Goal: Task Accomplishment & Management: Complete application form

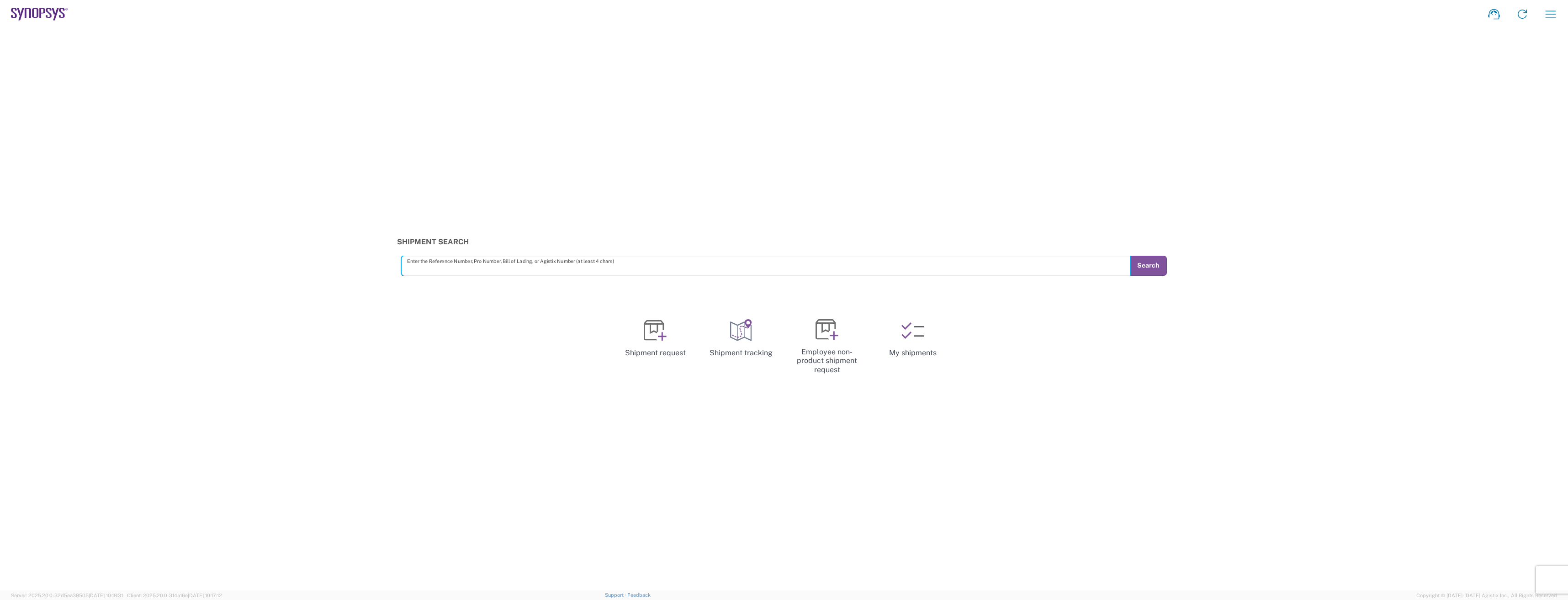
click at [437, 268] on input "text" at bounding box center [766, 265] width 718 height 16
type input "56987102"
click at [1157, 270] on button "Search" at bounding box center [1148, 265] width 38 height 20
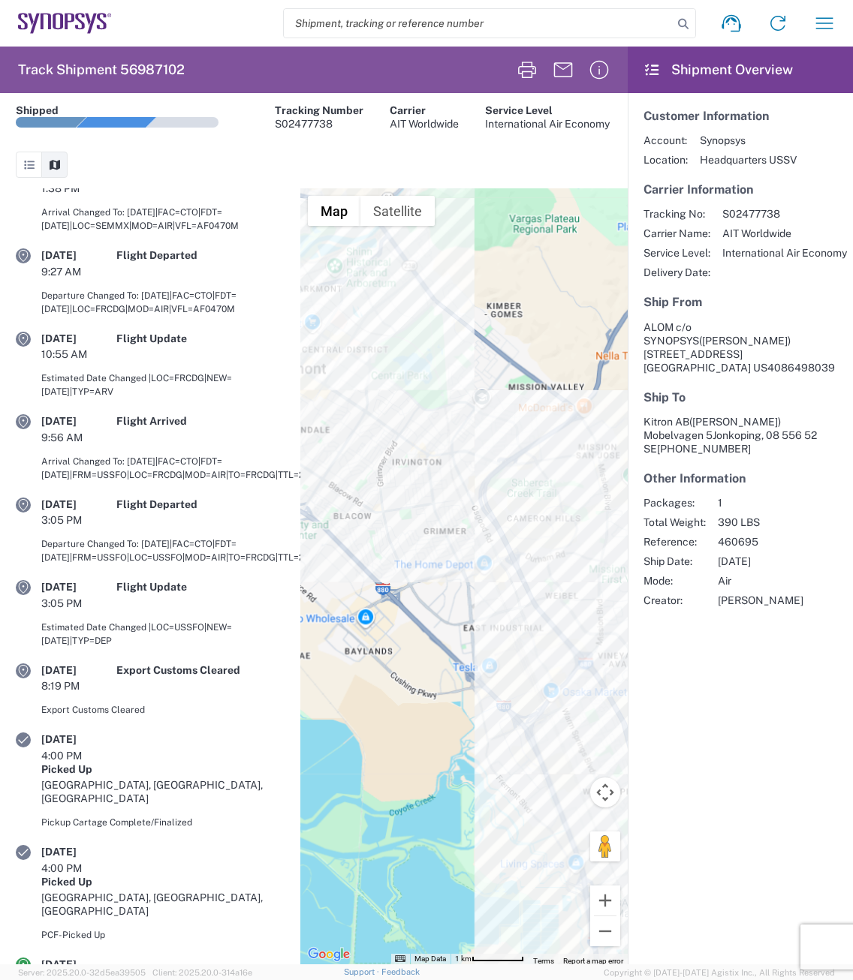
scroll to position [123, 0]
click at [721, 77] on header "Shipment Overview" at bounding box center [739, 70] width 225 height 47
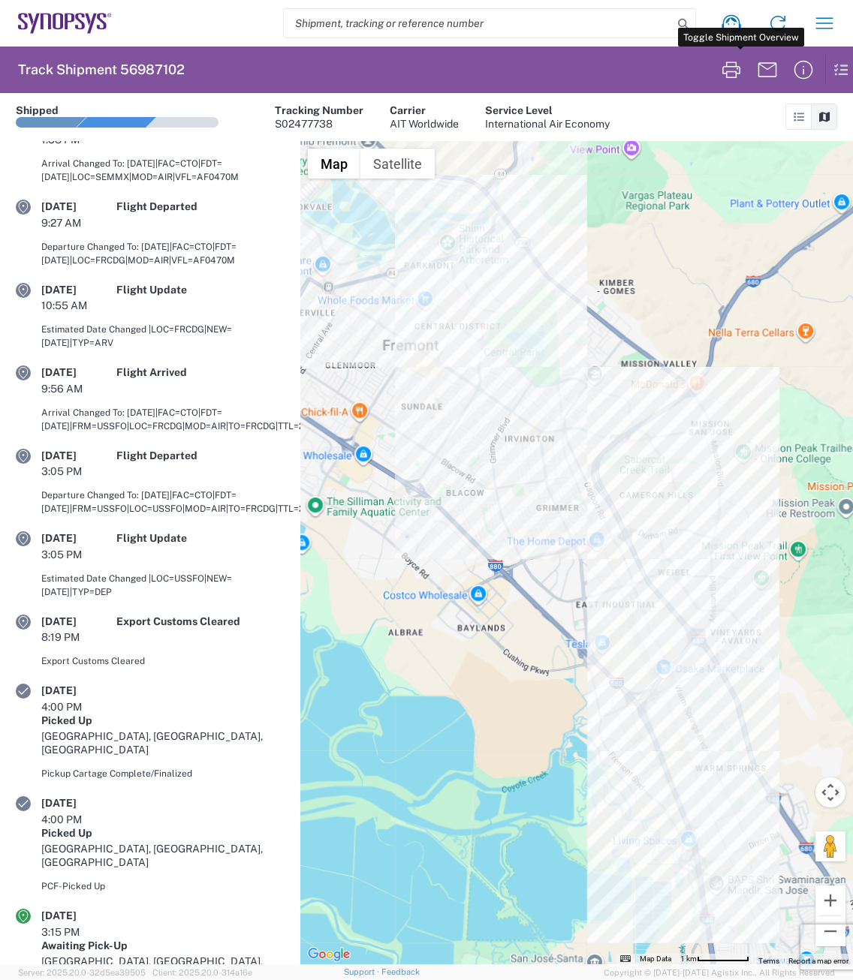
scroll to position [76, 0]
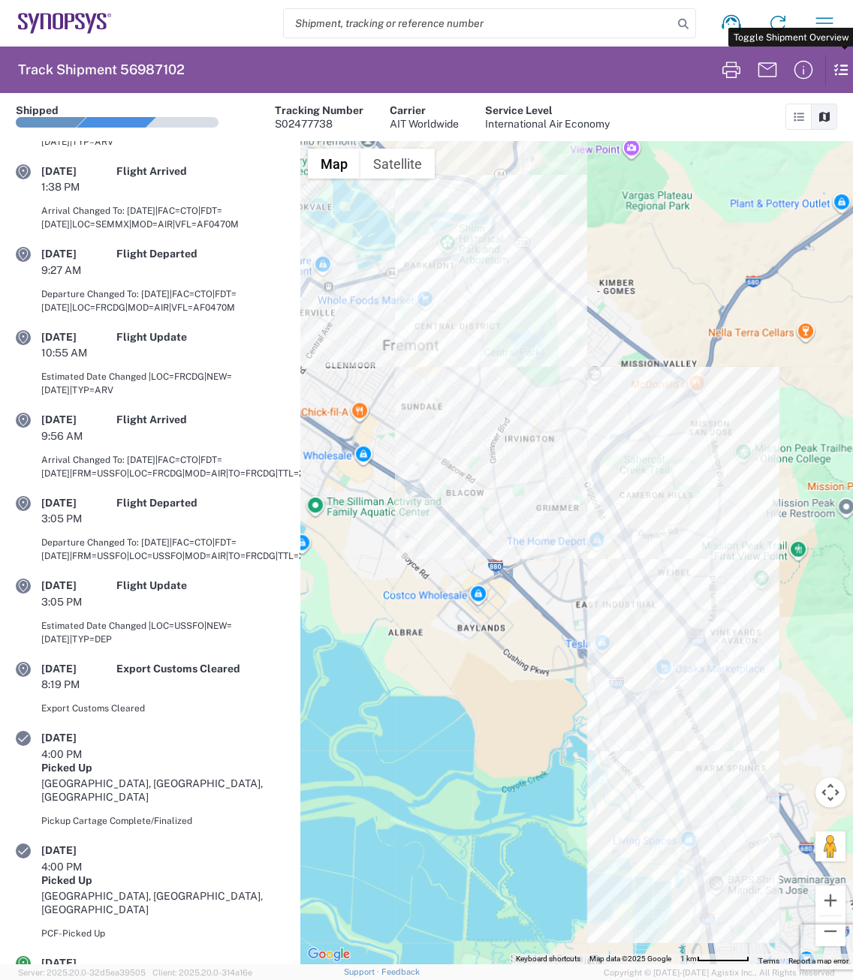
click at [840, 74] on icon at bounding box center [833, 69] width 17 height 29
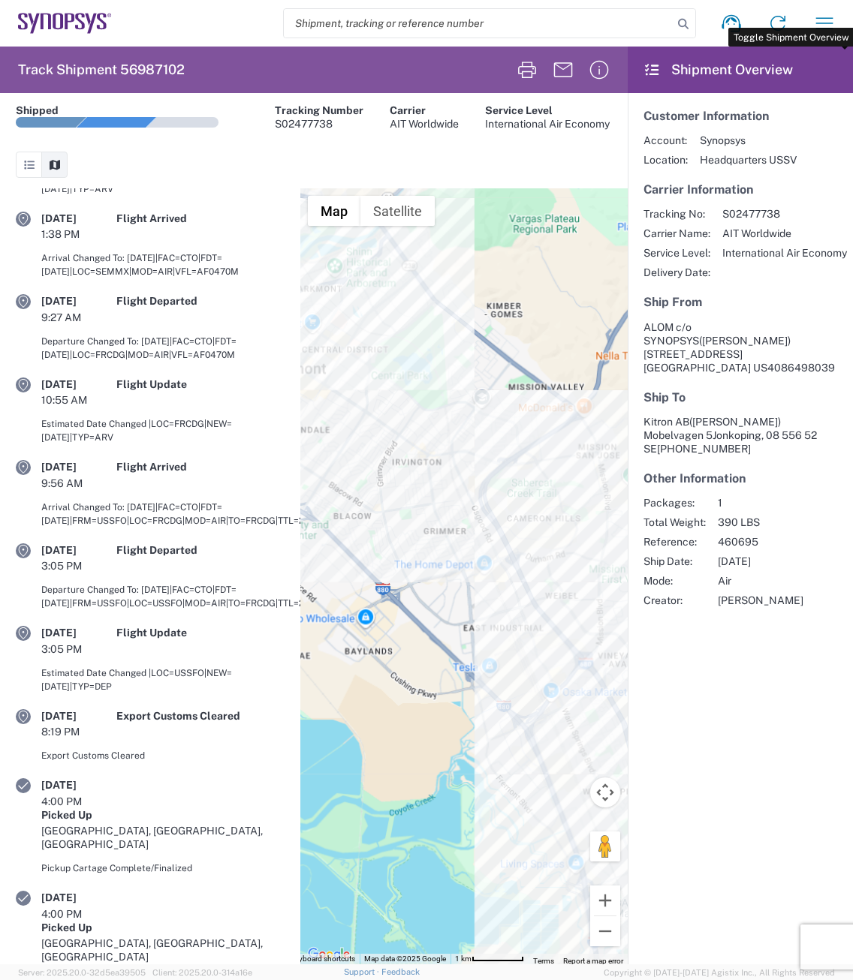
scroll to position [123, 0]
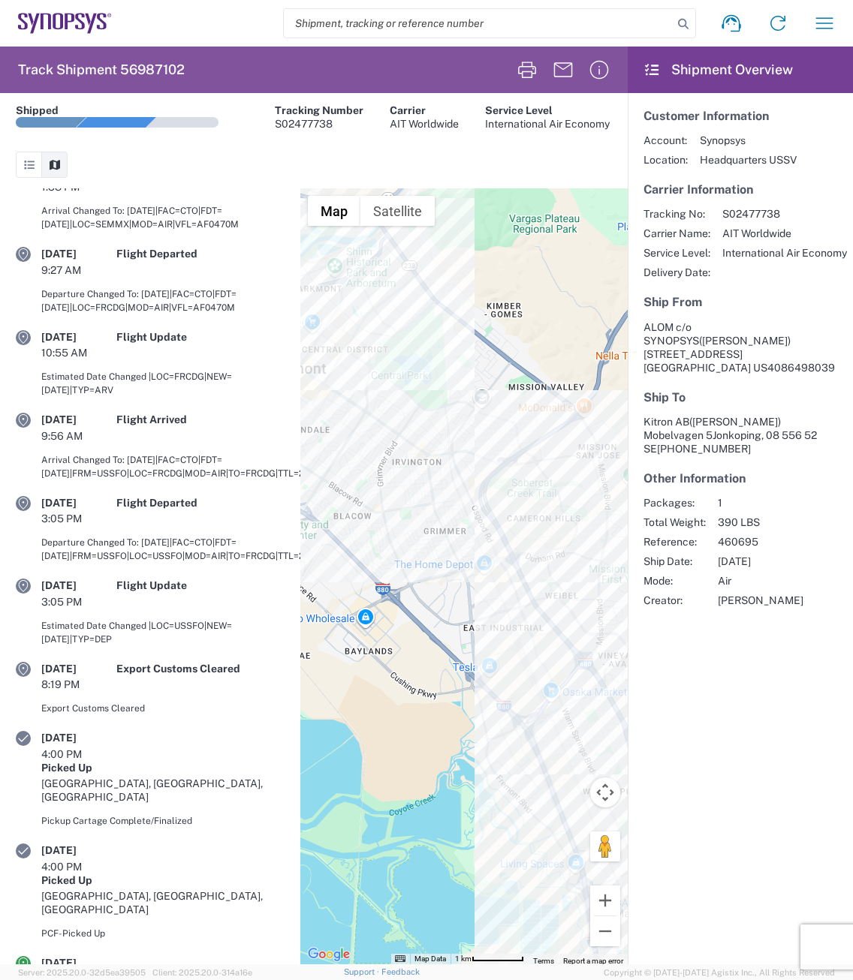
click at [92, 66] on h2 "Track Shipment 56987102" at bounding box center [101, 70] width 167 height 18
drag, startPoint x: 92, startPoint y: 66, endPoint x: 48, endPoint y: 107, distance: 60.0
click at [48, 107] on div "Shipped" at bounding box center [37, 111] width 43 height 14
click at [29, 164] on icon at bounding box center [30, 165] width 14 height 11
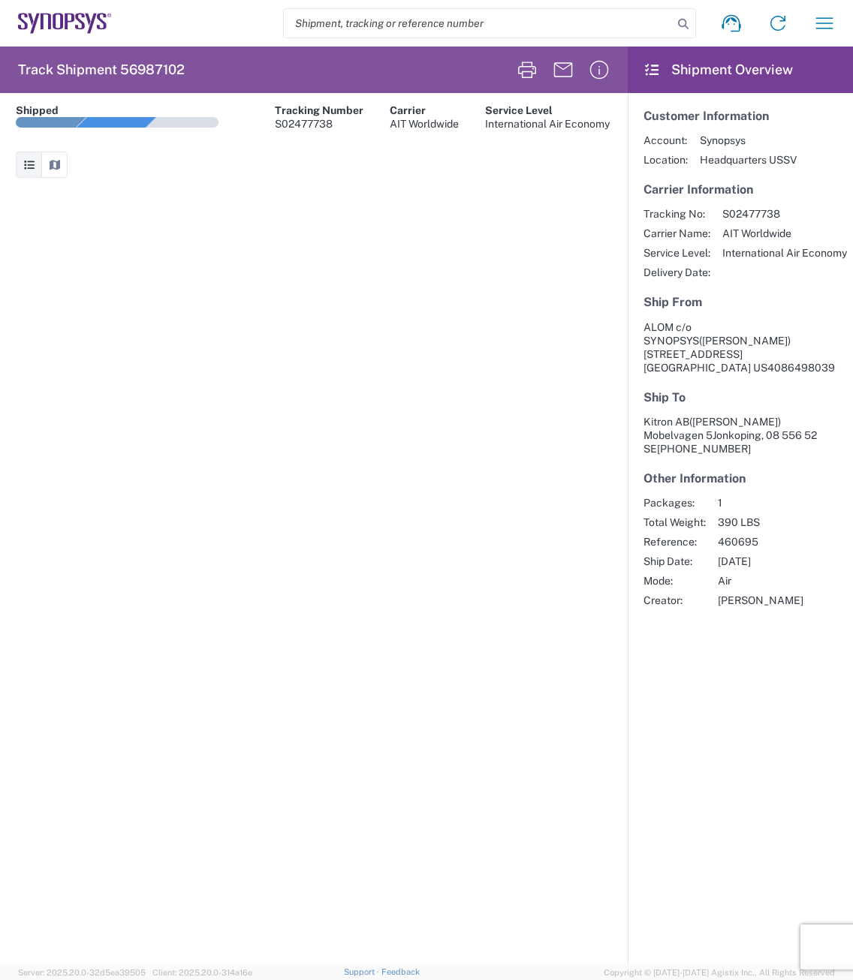
click at [29, 164] on icon at bounding box center [30, 165] width 14 height 11
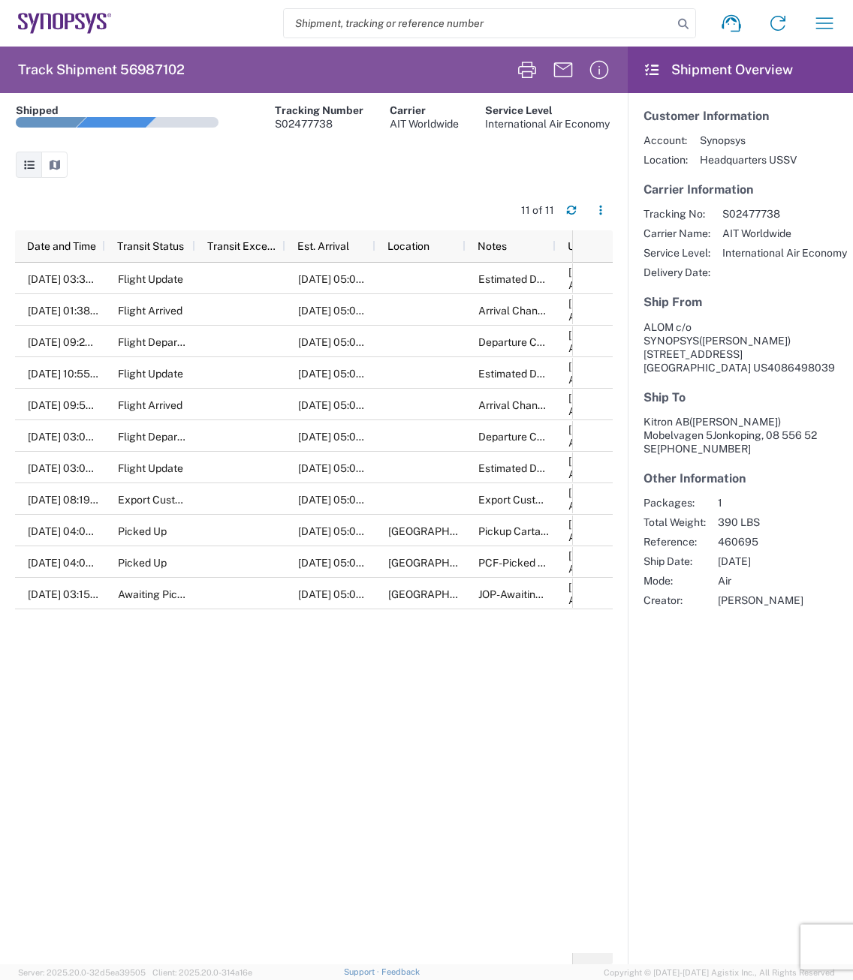
click at [58, 164] on icon at bounding box center [55, 165] width 14 height 11
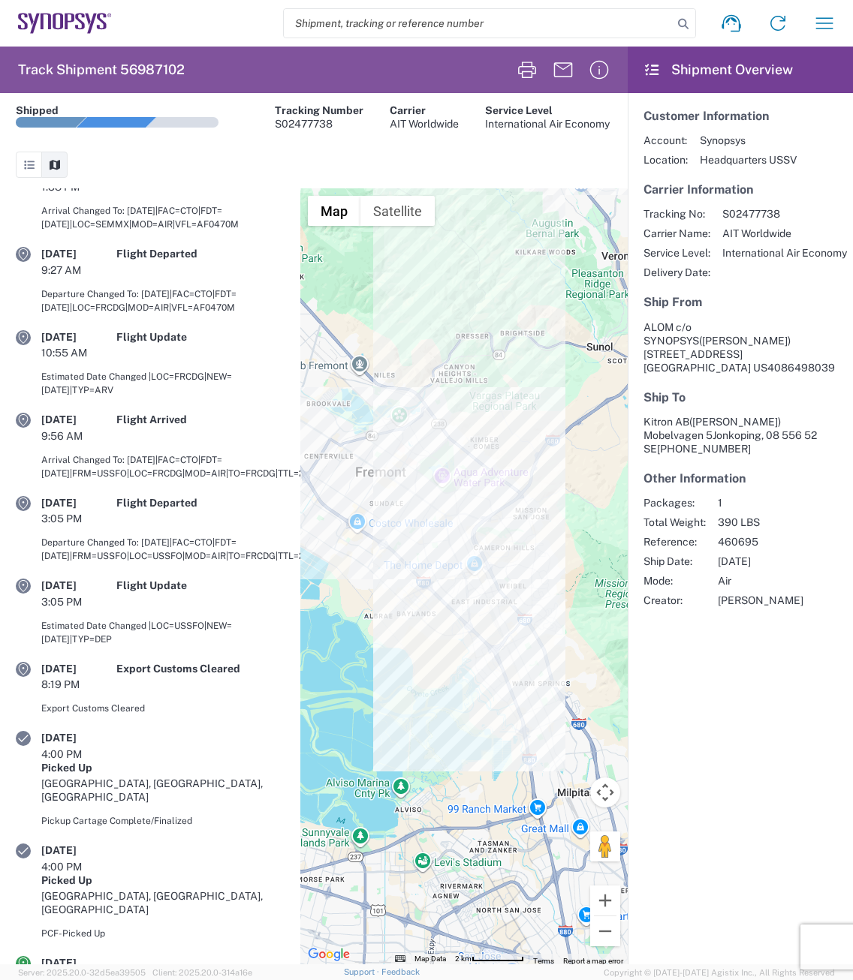
click at [113, 973] on div "3:15 PM" at bounding box center [78, 980] width 75 height 14
click at [790, 650] on agx-shipment-overview-widget "Customer Information Account: Synopsys Location: Headquarters USSV Carrier Info…" at bounding box center [739, 528] width 225 height 871
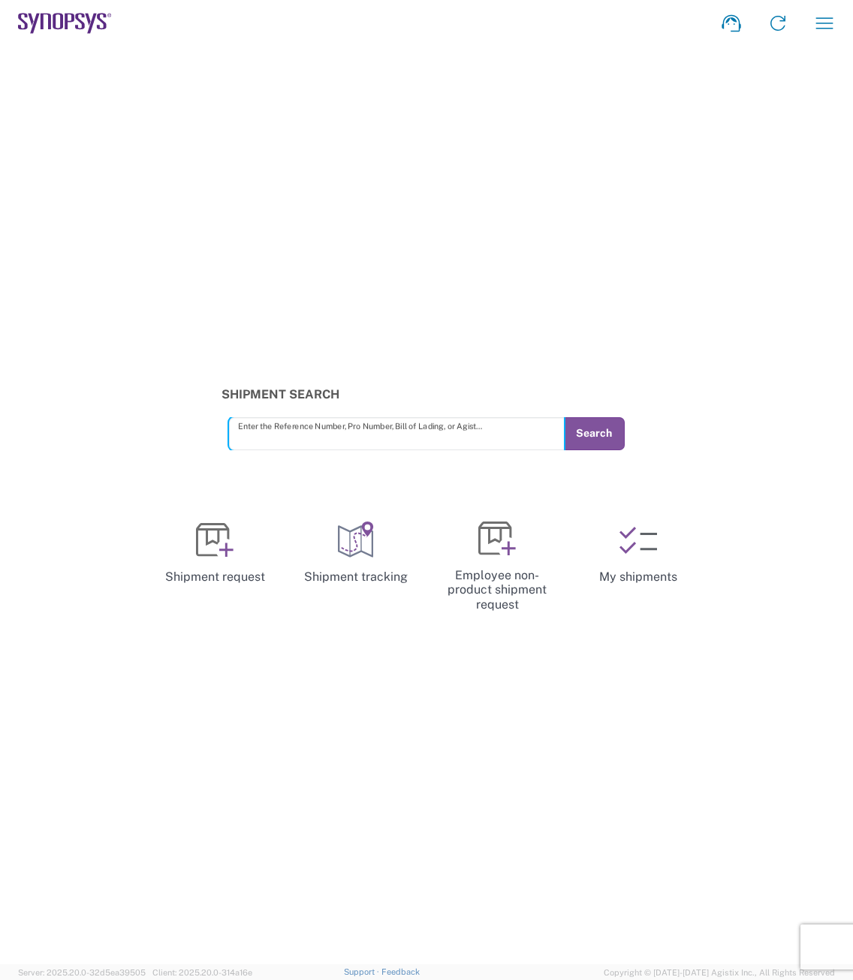
click at [267, 432] on input "text" at bounding box center [396, 433] width 317 height 26
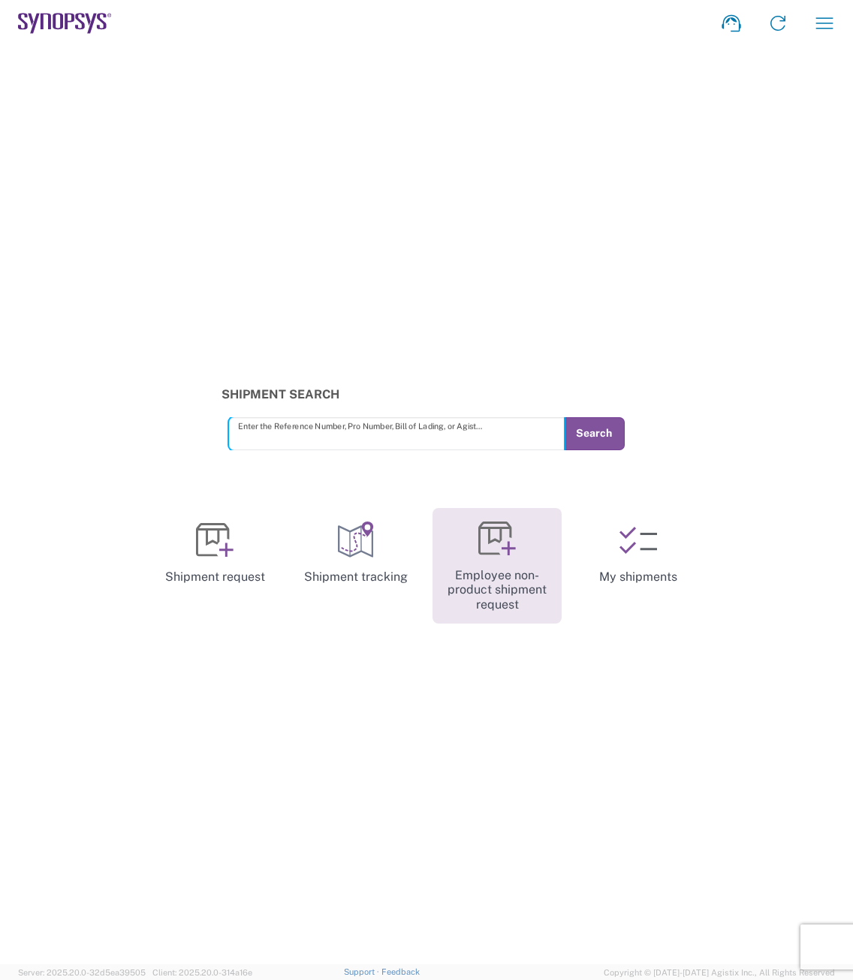
click at [483, 568] on link "Employee non-product shipment request" at bounding box center [496, 566] width 129 height 116
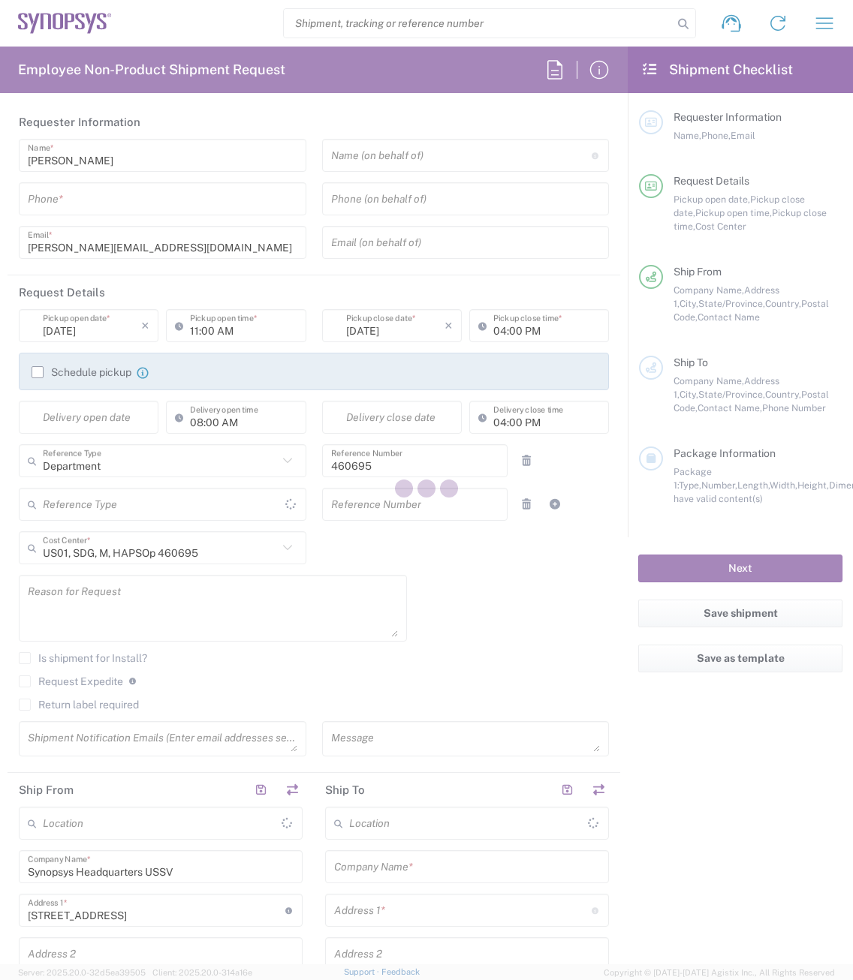
type input "[US_STATE]"
type input "[GEOGRAPHIC_DATA]"
type input "Delivered at Place"
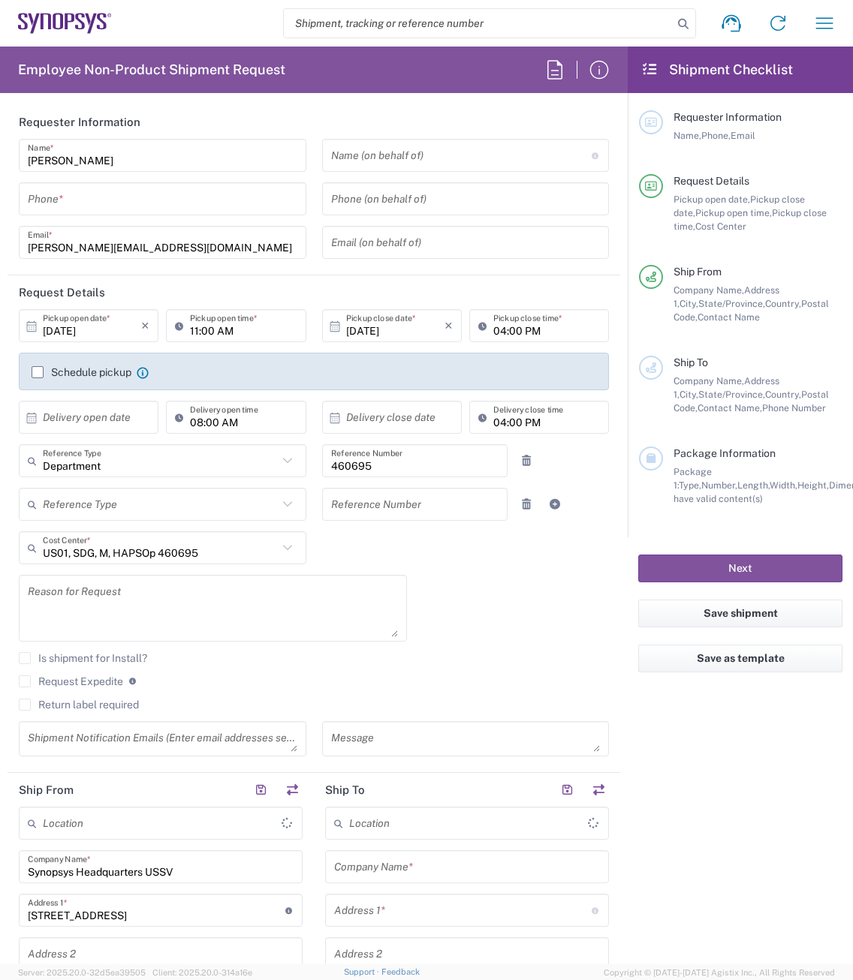
type input "Headquarters USSV"
click at [88, 325] on input "[DATE]" at bounding box center [92, 326] width 98 height 26
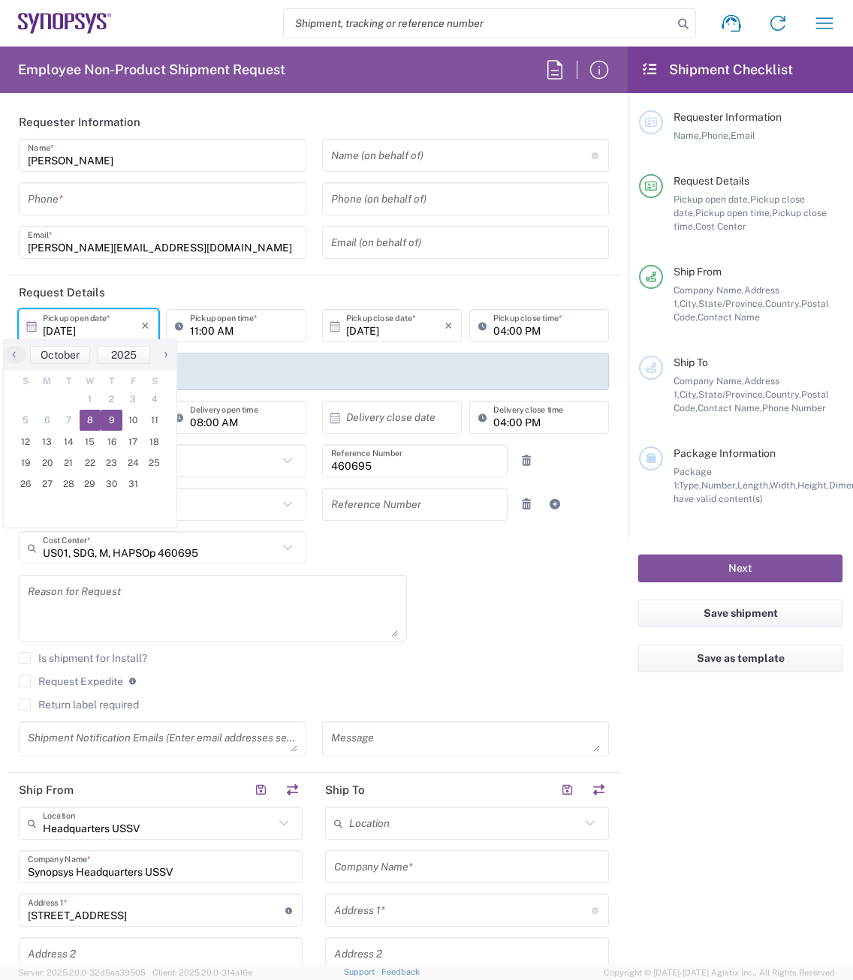
click at [107, 419] on span "9" at bounding box center [112, 420] width 22 height 21
type input "[DATE]"
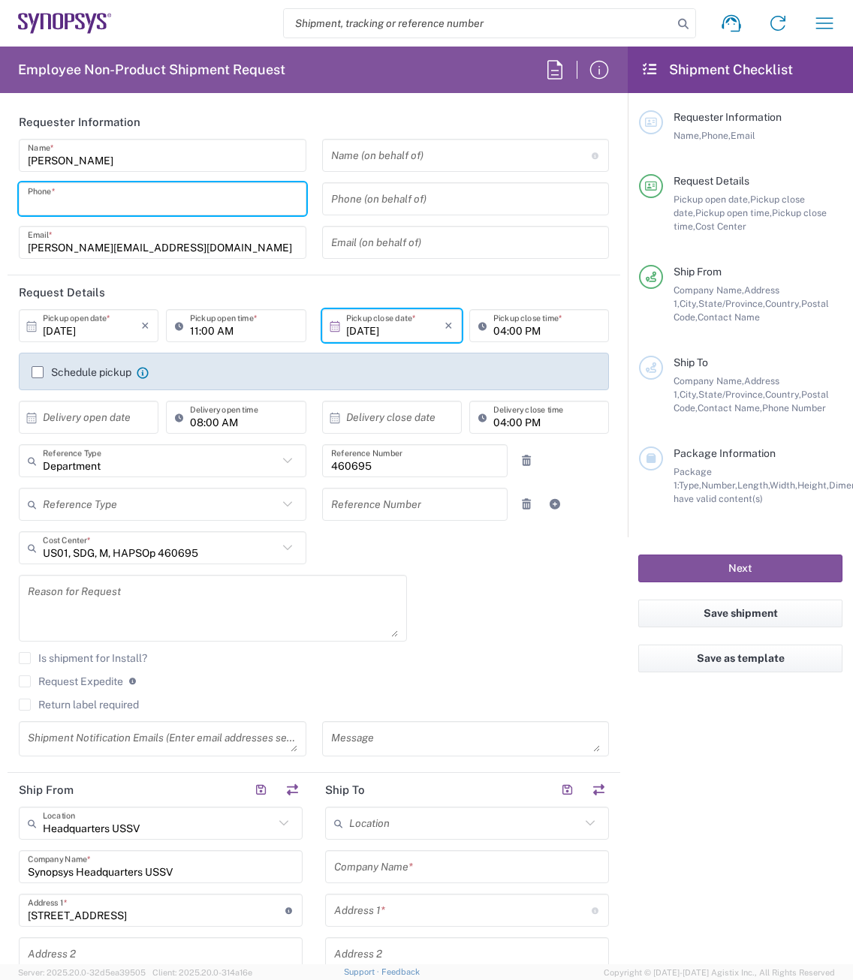
click at [69, 201] on input "tel" at bounding box center [162, 199] width 269 height 26
type input "5104914353"
type input "4086498039"
type input "Sanmina Corporation"
type input "60 E. Plumeria"
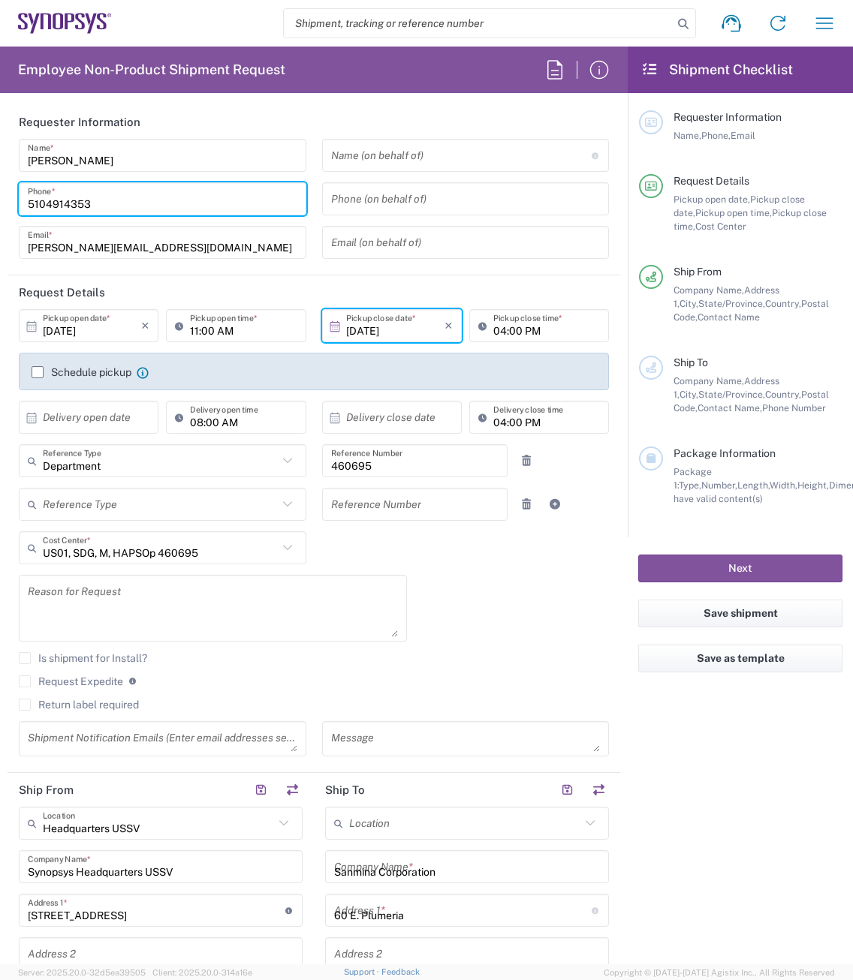
type input "san [PERSON_NAME]"
type input "[US_STATE]"
type input "95134"
type input "5102999093"
type input "[PERSON_NAME][EMAIL_ADDRESS][DOMAIN_NAME]"
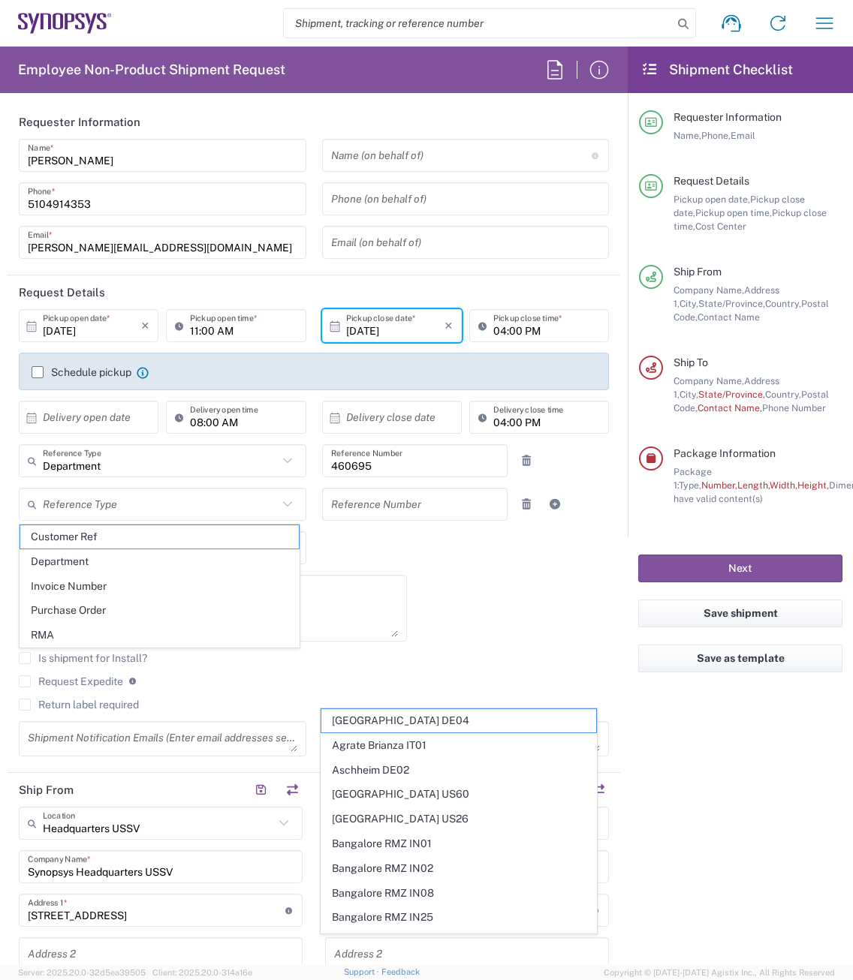
click at [375, 549] on div "[DATE] × Pickup open date * Cancel Apply 11:00 AM Pickup open time * [DATE] × P…" at bounding box center [314, 538] width 606 height 458
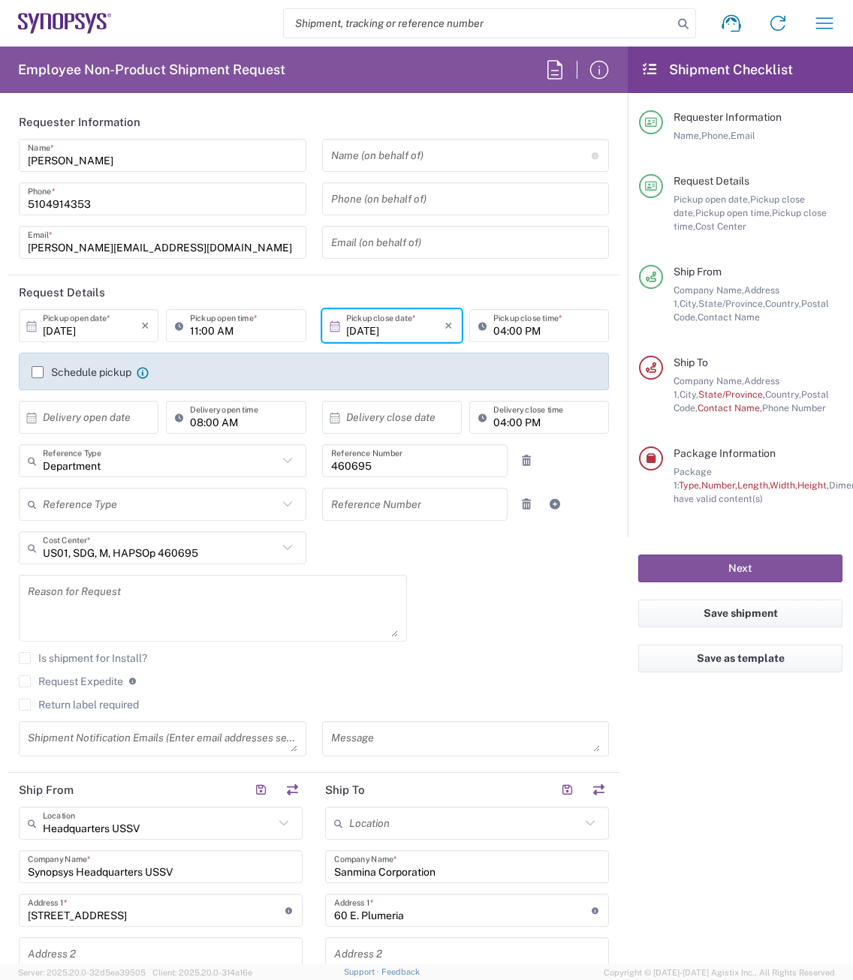
click at [284, 507] on icon at bounding box center [288, 505] width 20 height 20
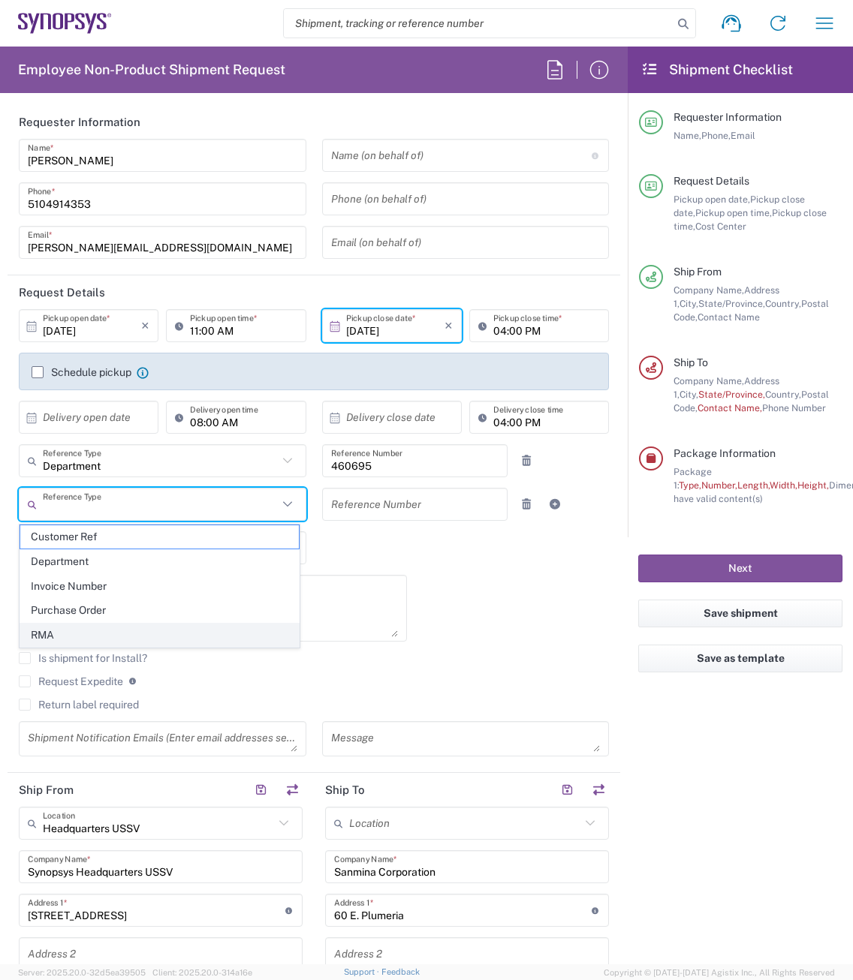
click at [84, 624] on span "RMA" at bounding box center [159, 635] width 278 height 23
type input "RMA"
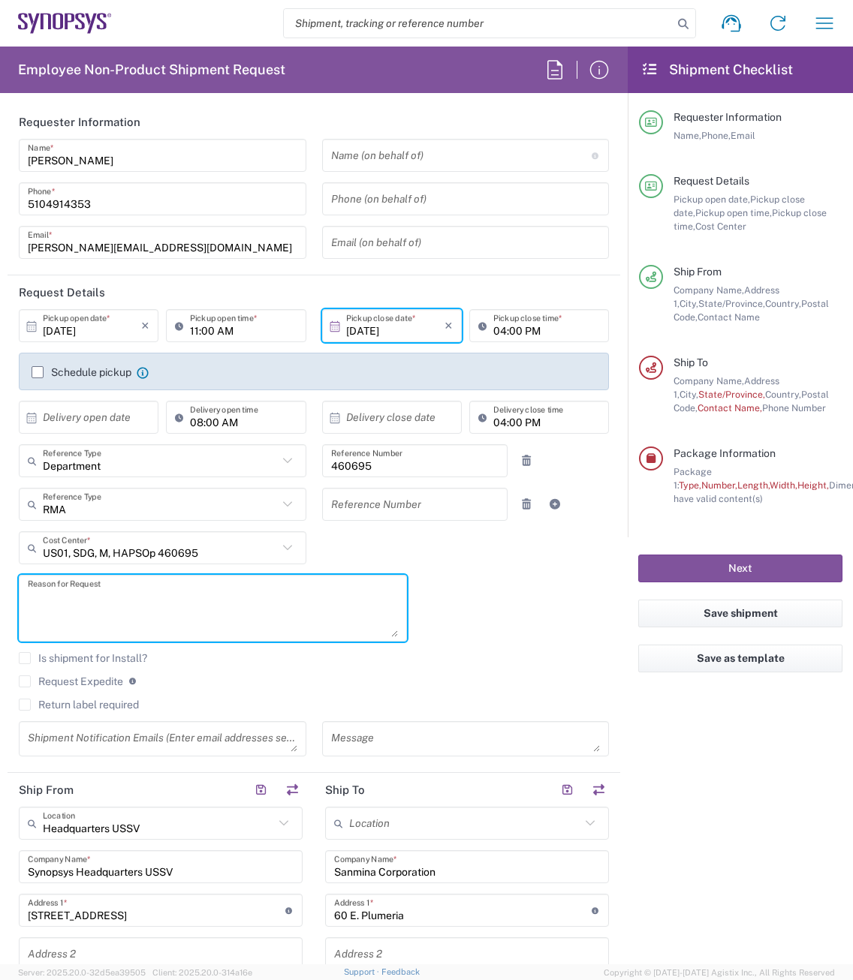
click at [78, 603] on textarea at bounding box center [213, 608] width 370 height 58
paste textarea "RMA Shipment to Kitron [DATE] (Qty 12, HAPS 100 4F )"
drag, startPoint x: 248, startPoint y: 598, endPoint x: 161, endPoint y: 601, distance: 87.1
click at [161, 601] on textarea "RMA Shipment to Kitron [DATE] (Qty 12, HAPS 100 4F )" at bounding box center [213, 608] width 370 height 58
click at [198, 594] on textarea "RMA Shipment to Kitron [DATE] (Qty 12, HAPS 100 4F)" at bounding box center [213, 608] width 370 height 58
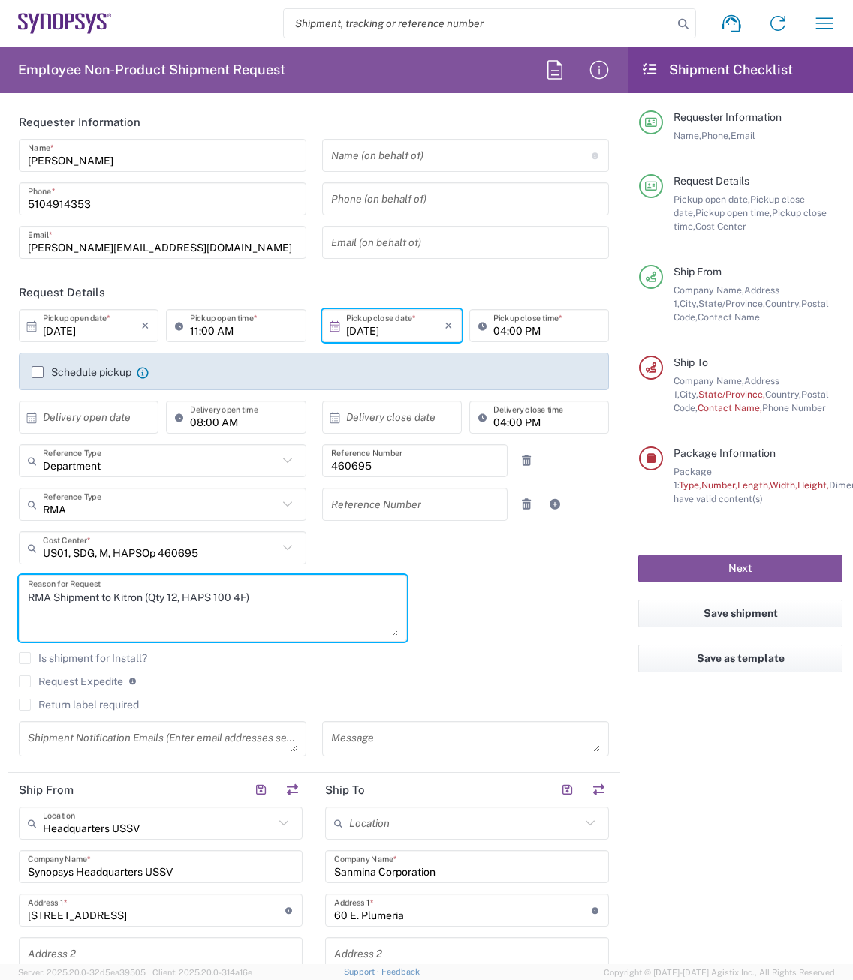
click at [283, 605] on textarea "RMA Shipment to Kitron (Qty 12, HAPS 100 4F)" at bounding box center [213, 608] width 370 height 58
type textarea "RMA Shipment to Kitron (Qty 12, HAPS 100 4F)"
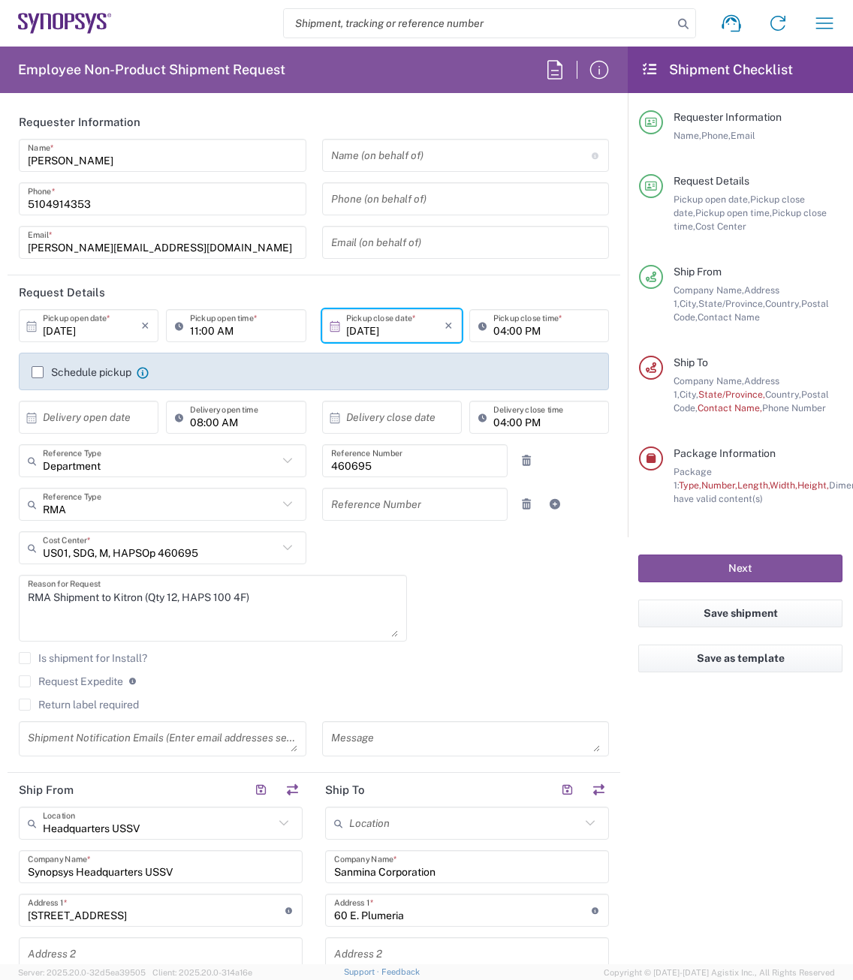
click at [31, 676] on label "Request Expedite" at bounding box center [71, 682] width 104 height 12
click at [25, 682] on input "Request Expedite" at bounding box center [25, 682] width 0 height 0
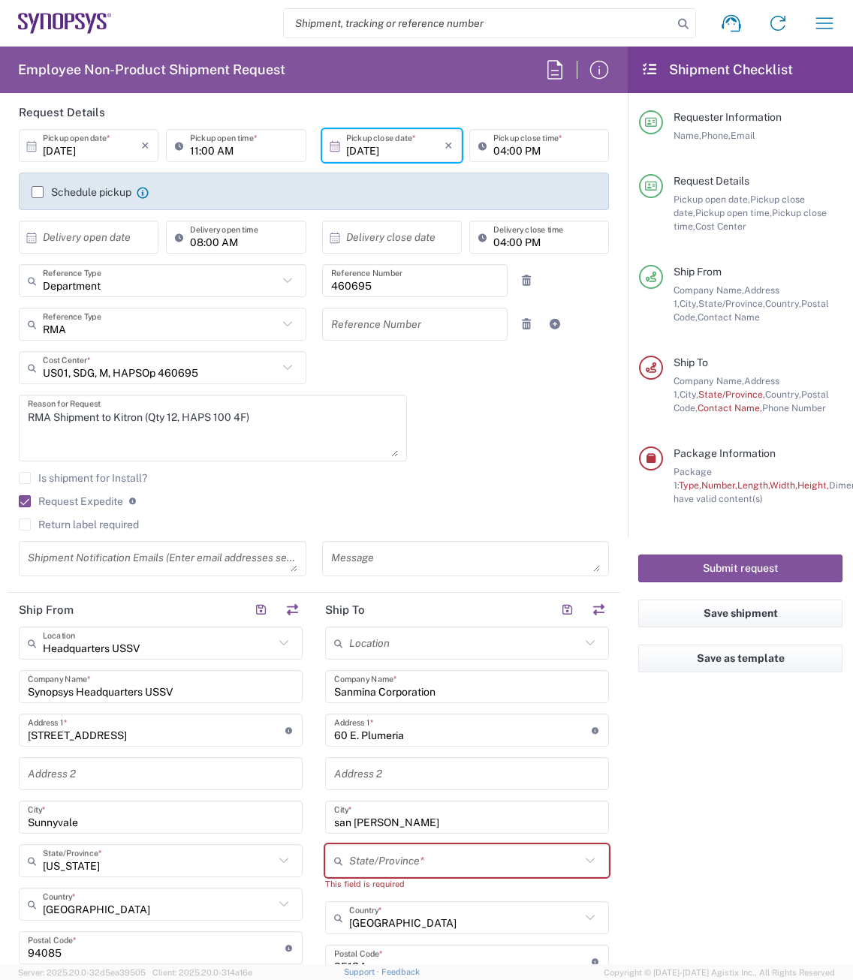
scroll to position [225, 0]
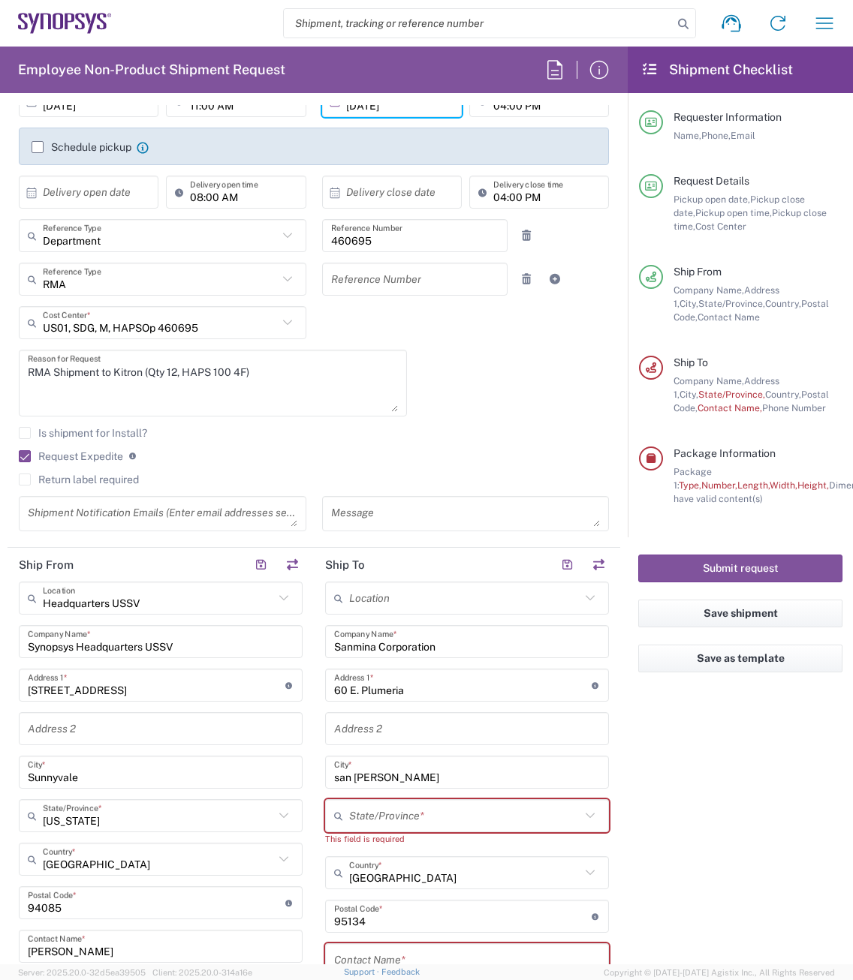
click at [127, 514] on textarea at bounding box center [162, 514] width 269 height 26
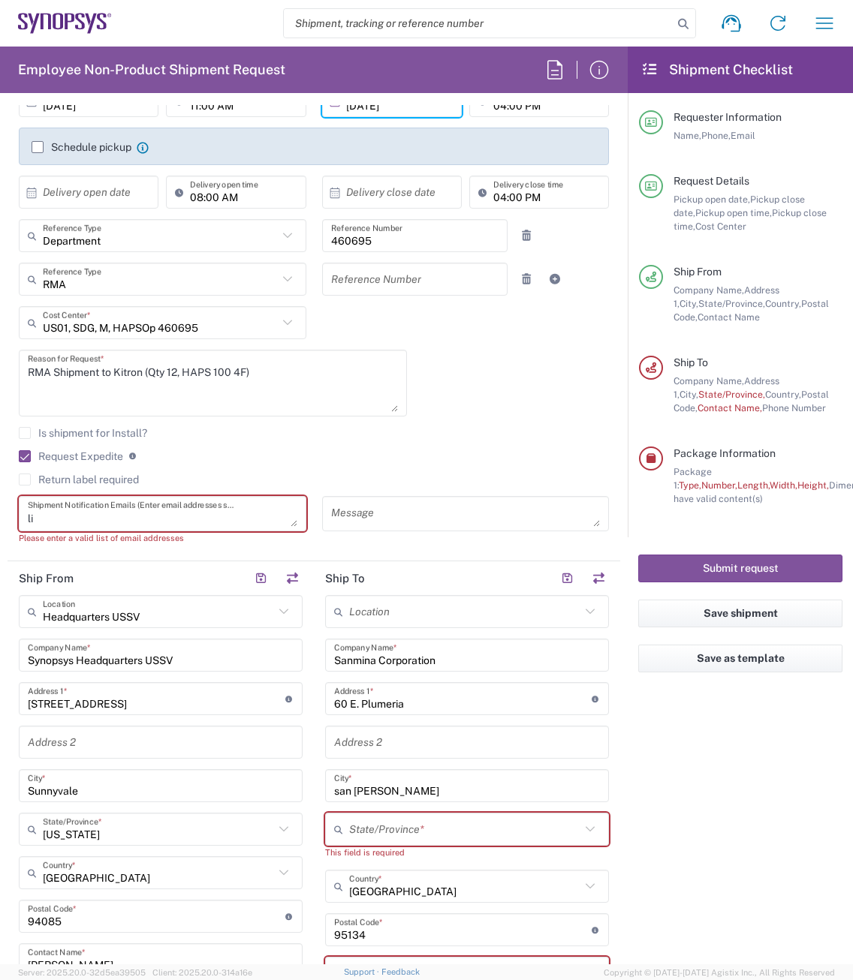
type textarea "l"
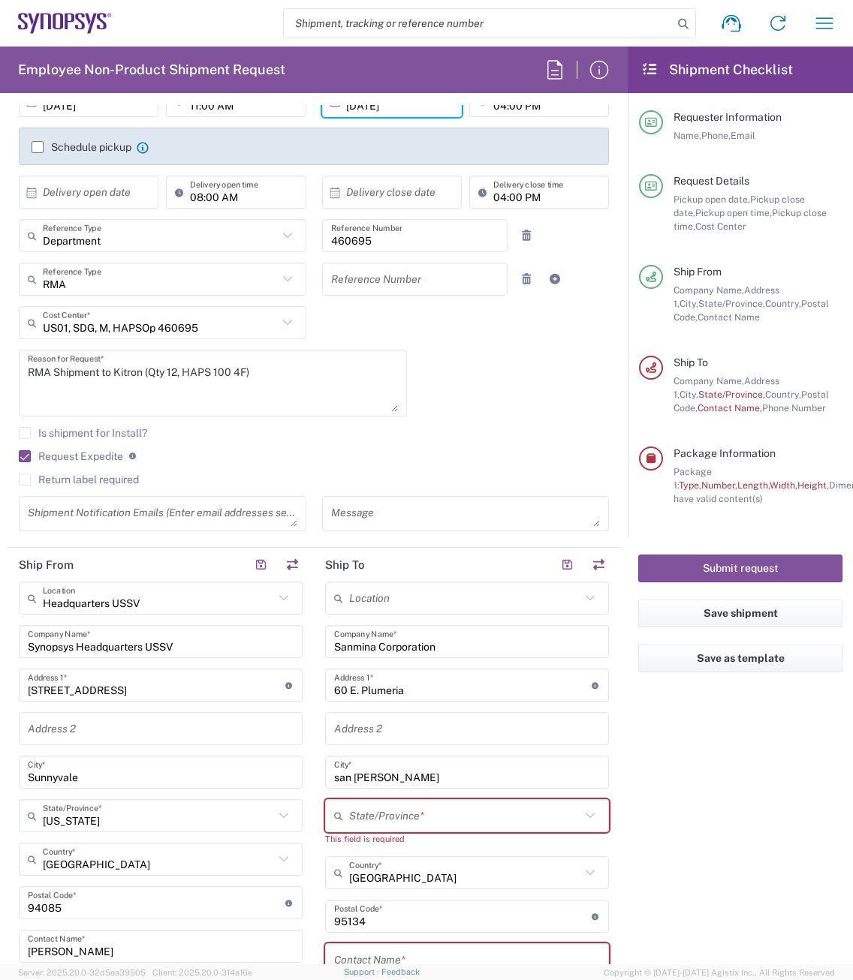
click at [224, 472] on div "Request Expedite If expedite is checked you will be unable to rate and book thi…" at bounding box center [314, 462] width 590 height 24
click at [86, 511] on textarea at bounding box center [162, 514] width 269 height 26
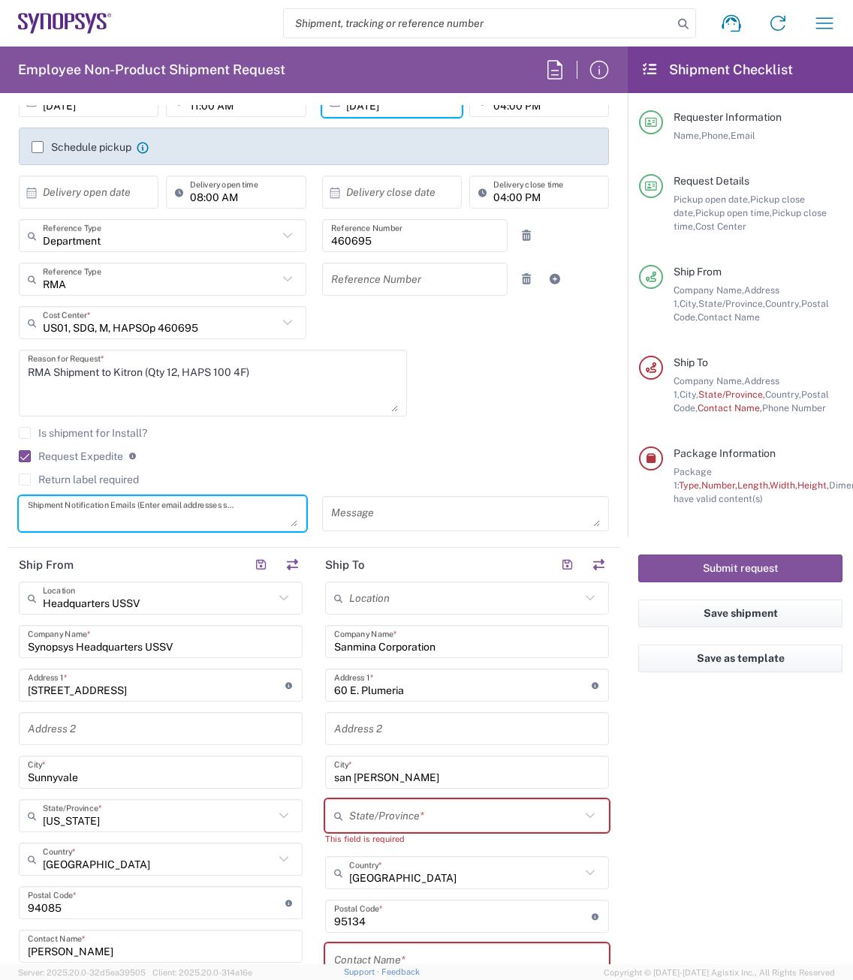
paste textarea "[EMAIL_ADDRESS][DOMAIN_NAME]"
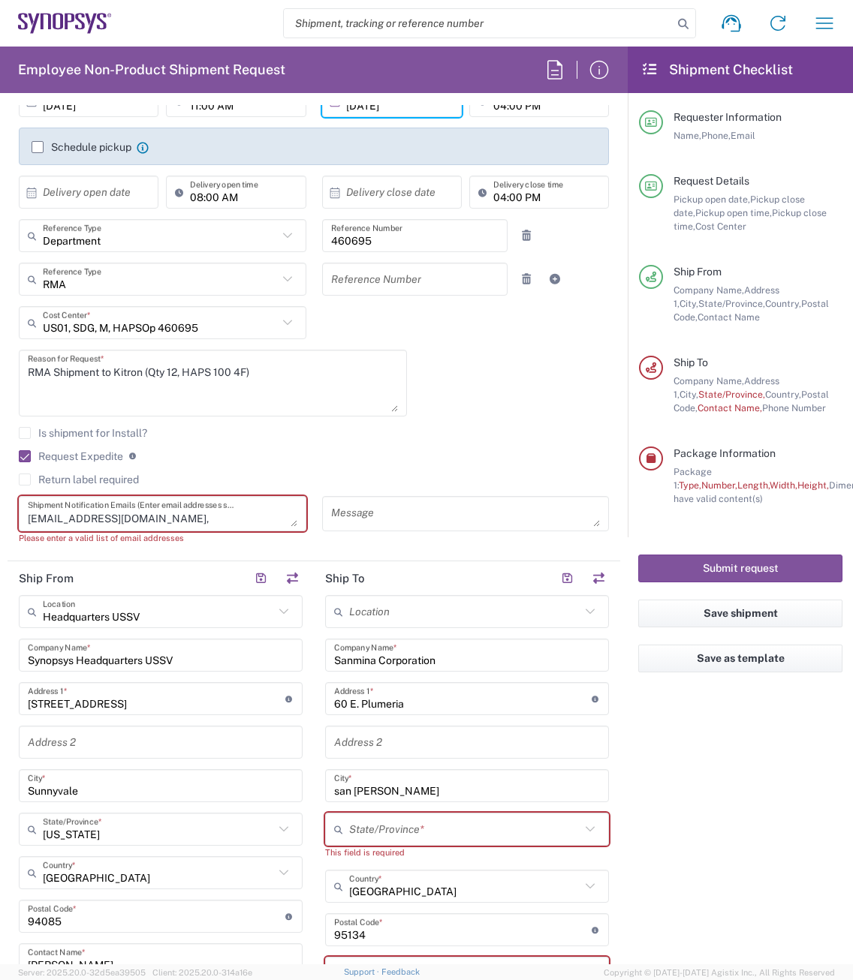
click at [455, 407] on div "[DATE] × Pickup open date * Cancel Apply 11:00 AM Pickup open time * [DATE] × P…" at bounding box center [314, 319] width 606 height 471
click at [182, 516] on textarea "[EMAIL_ADDRESS][DOMAIN_NAME]," at bounding box center [162, 514] width 269 height 26
paste textarea "[EMAIL_ADDRESS][DOMAIN_NAME]"
drag, startPoint x: 468, startPoint y: 428, endPoint x: 456, endPoint y: 432, distance: 12.8
click at [468, 428] on agx-checkbox-control "Is shipment for Install?" at bounding box center [314, 433] width 590 height 12
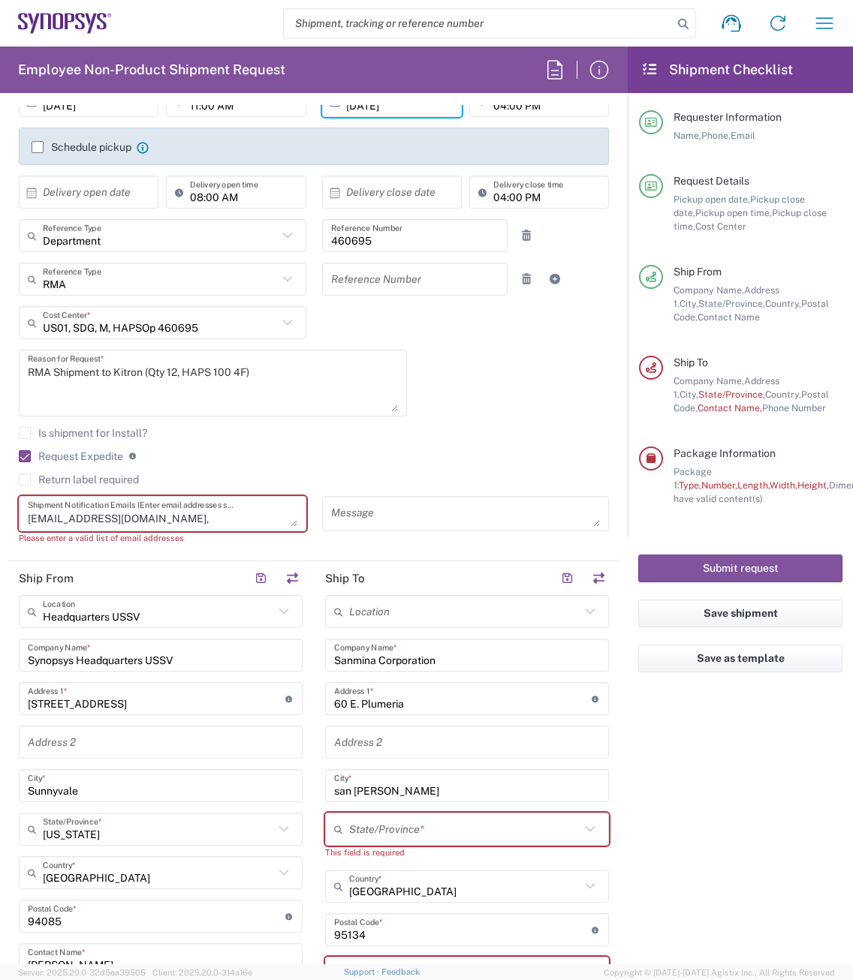
click at [265, 374] on textarea "RMA Shipment to Kitron (Qty 12, HAPS 100 4F)" at bounding box center [213, 383] width 370 height 58
click at [268, 509] on textarea "[EMAIL_ADDRESS][DOMAIN_NAME], [EMAIL_ADDRESS][DOMAIN_NAME]," at bounding box center [162, 514] width 269 height 26
paste textarea "[EMAIL_ADDRESS][DOMAIN_NAME]"
click at [269, 522] on textarea "[EMAIL_ADDRESS][DOMAIN_NAME], [EMAIL_ADDRESS][DOMAIN_NAME], [EMAIL_ADDRESS][DOM…" at bounding box center [162, 514] width 269 height 26
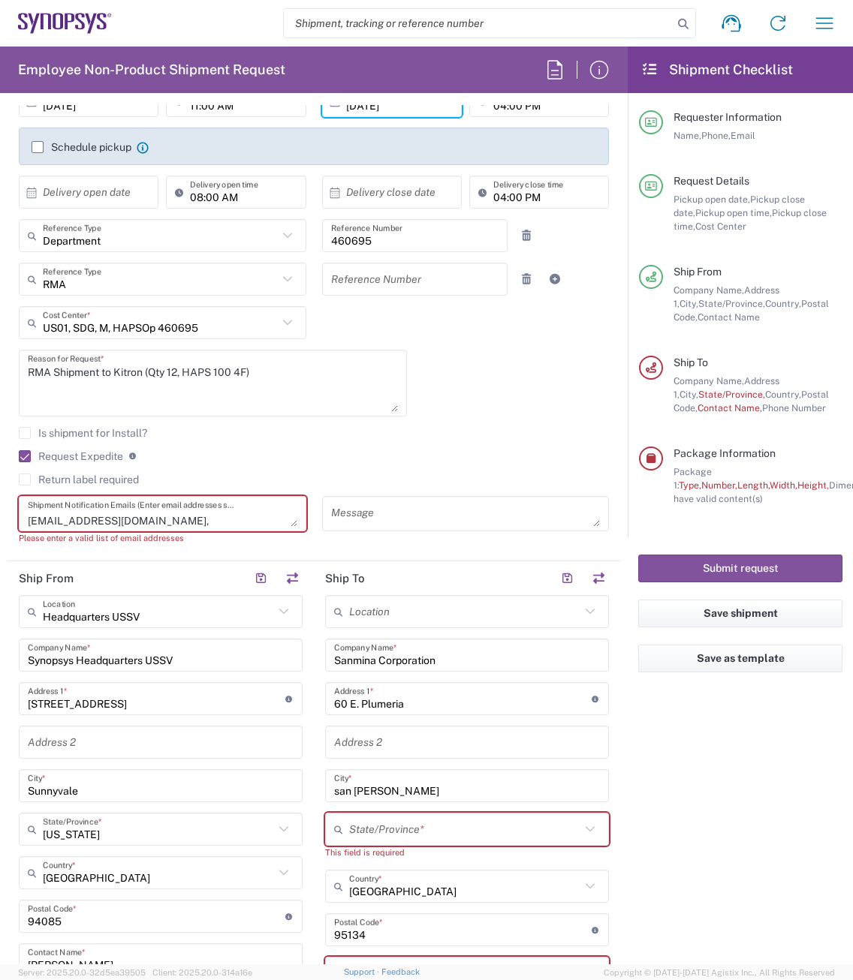
paste textarea "[EMAIL_ADDRESS][DOMAIN_NAME]"
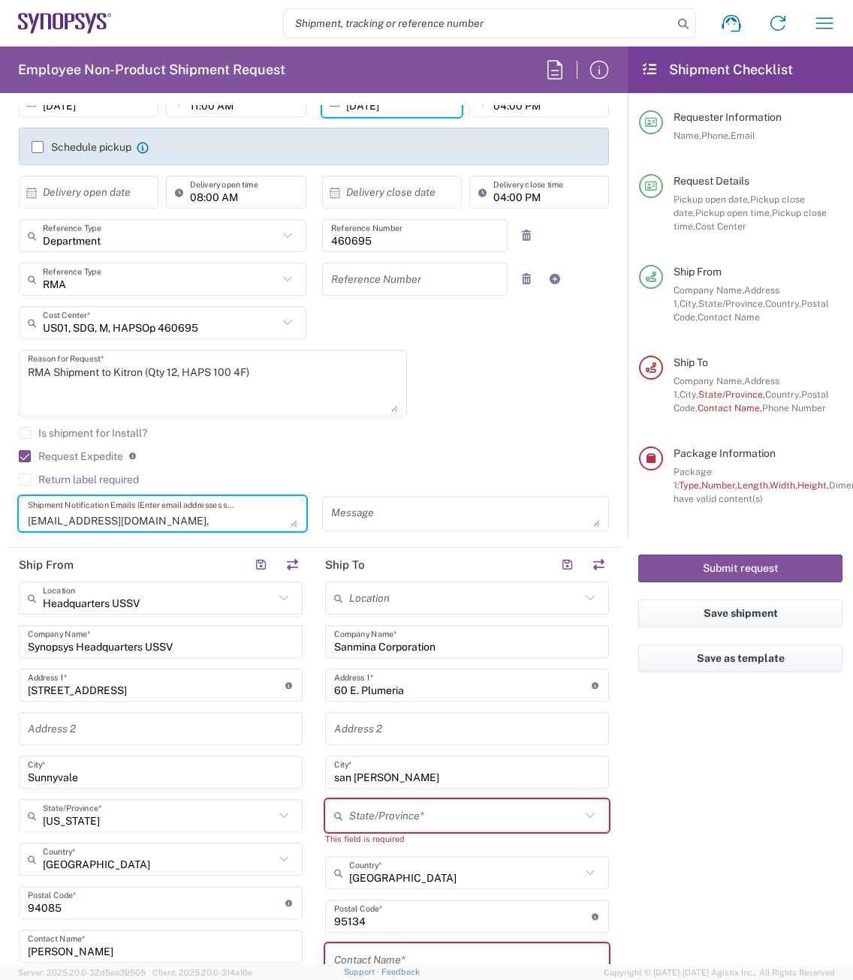
scroll to position [29, 0]
type textarea "[EMAIL_ADDRESS][DOMAIN_NAME], [EMAIL_ADDRESS][DOMAIN_NAME], [EMAIL_ADDRESS][DOM…"
click at [242, 446] on div "Is shipment for Install?" at bounding box center [314, 438] width 590 height 23
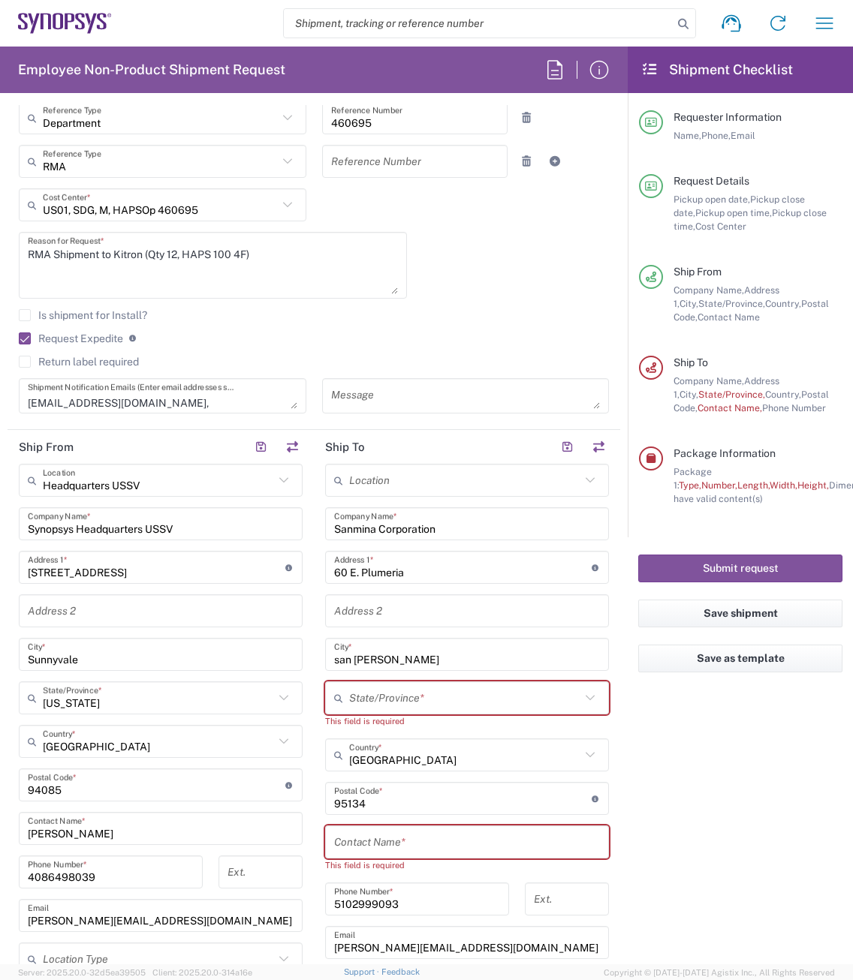
scroll to position [375, 0]
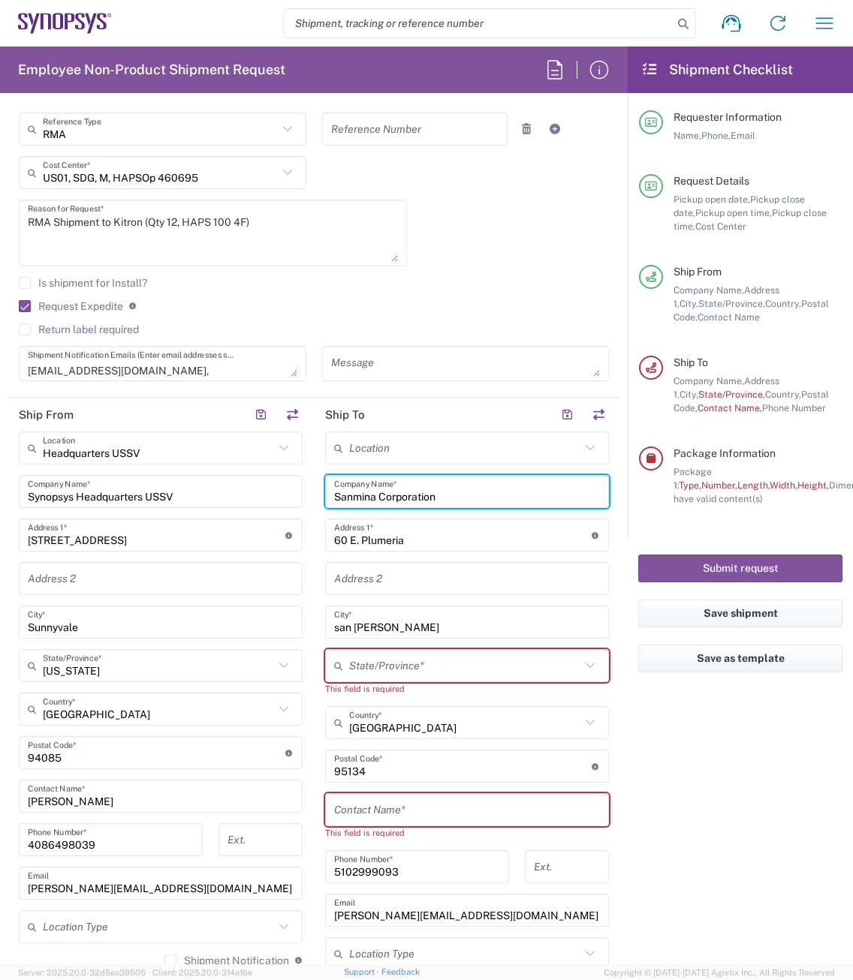
click at [441, 495] on input "Sanmina Corporation" at bounding box center [467, 492] width 266 height 26
drag, startPoint x: 455, startPoint y: 501, endPoint x: 306, endPoint y: 492, distance: 148.8
click at [306, 492] on div "Ship From Headquarters USSV Location Headquarters [GEOGRAPHIC_DATA] Agrate Bria…" at bounding box center [314, 746] width 612 height 697
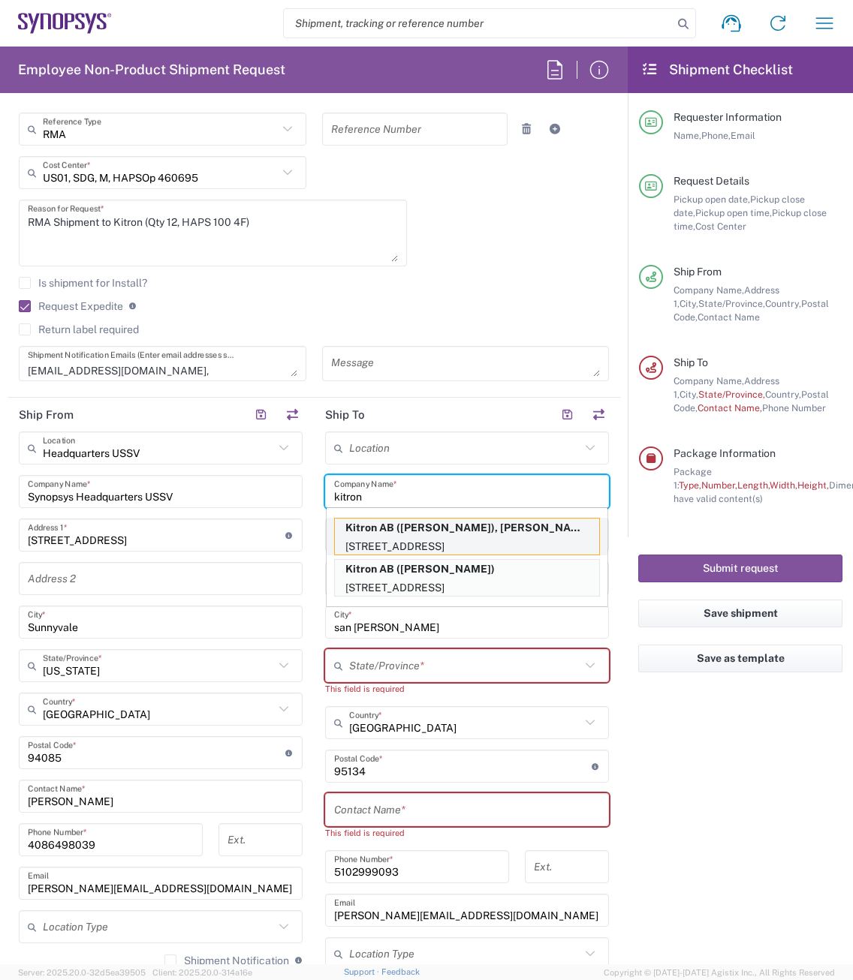
click at [490, 537] on p "Kitron AB ([PERSON_NAME]), [PERSON_NAME][EMAIL_ADDRESS][DOMAIN_NAME]" at bounding box center [467, 528] width 264 height 19
type input "Kitron AB"
type input "Mobelvagen 5"
type input "Jonkoping"
type input "[GEOGRAPHIC_DATA]"
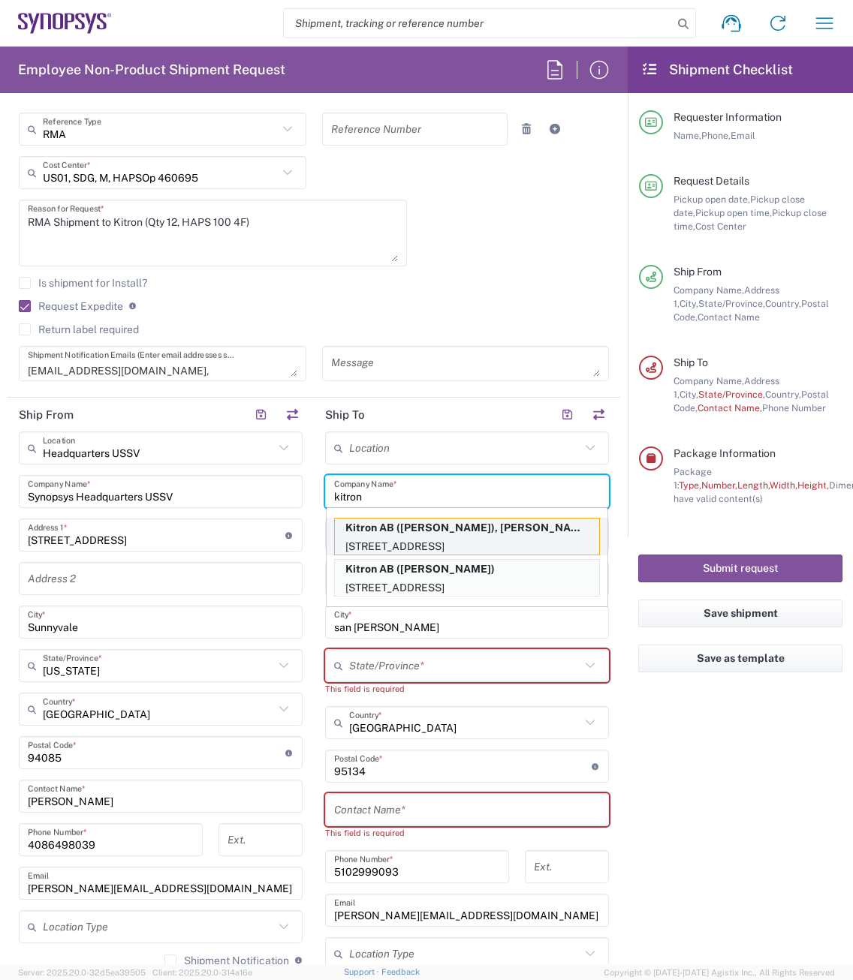
type input "55652"
type input "[PERSON_NAME]"
type input "[PHONE_NUMBER]"
type input "[PERSON_NAME][EMAIL_ADDRESS][DOMAIN_NAME]"
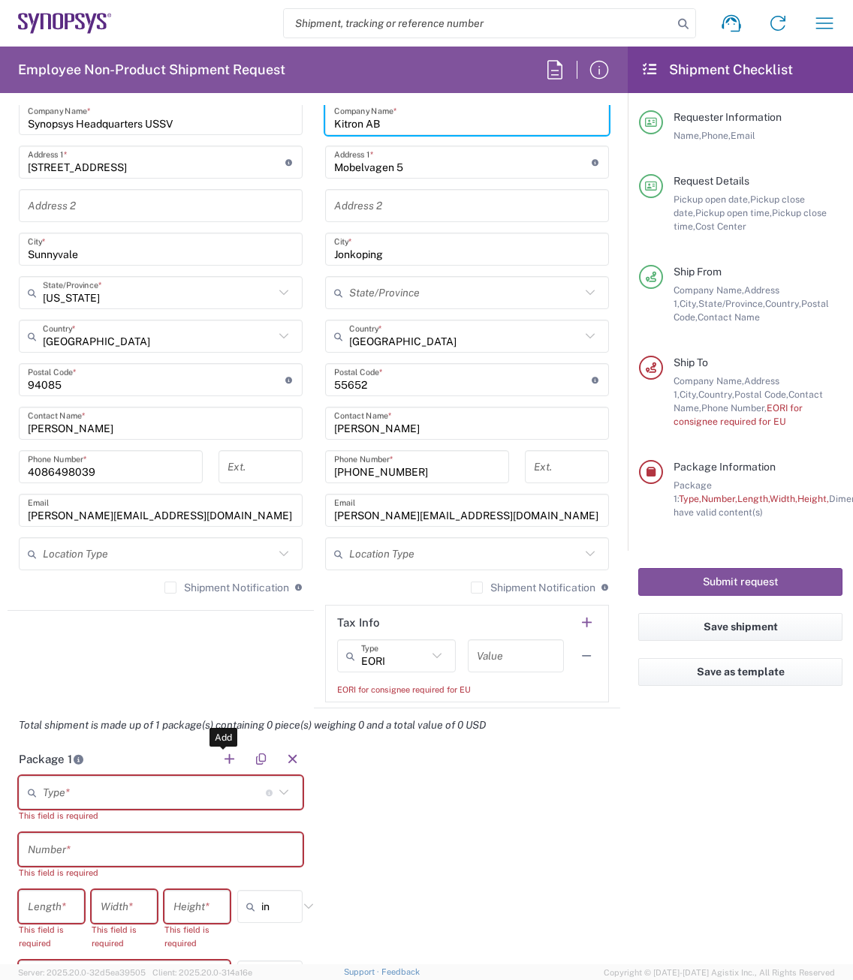
scroll to position [751, 0]
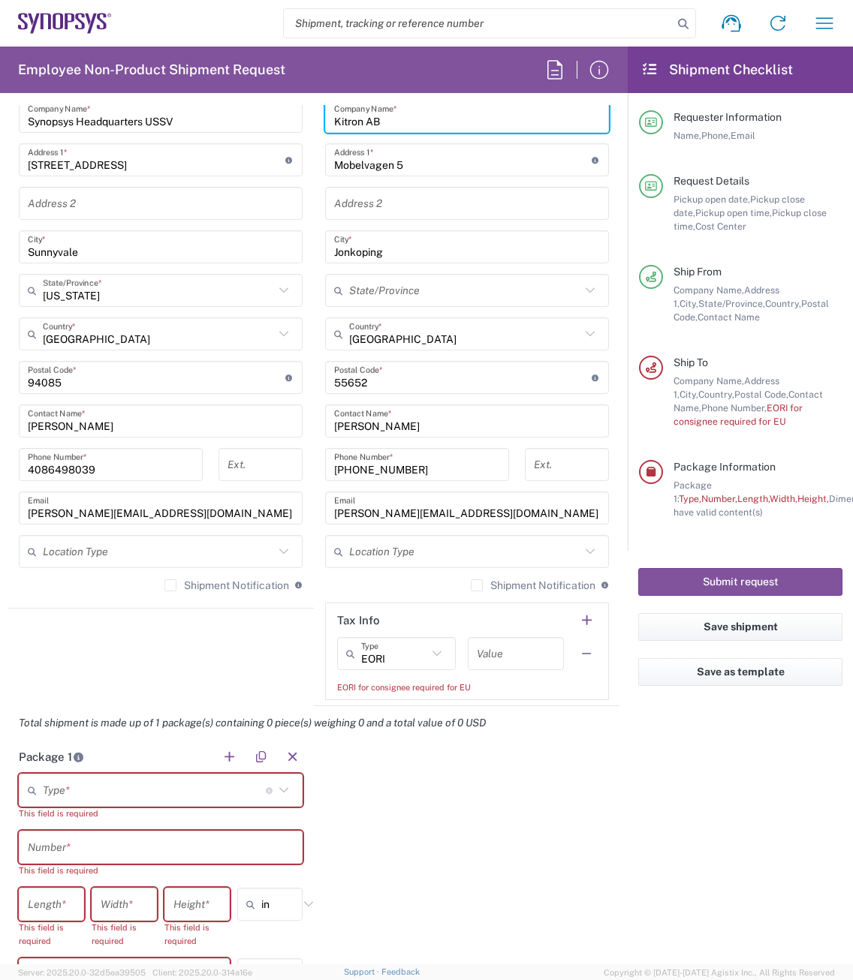
click at [167, 585] on label "Shipment Notification" at bounding box center [226, 585] width 125 height 12
click at [170, 585] on input "Shipment Notification" at bounding box center [170, 585] width 0 height 0
click at [471, 585] on label "Shipment Notification" at bounding box center [533, 585] width 125 height 12
click at [477, 585] on input "Shipment Notification" at bounding box center [477, 585] width 0 height 0
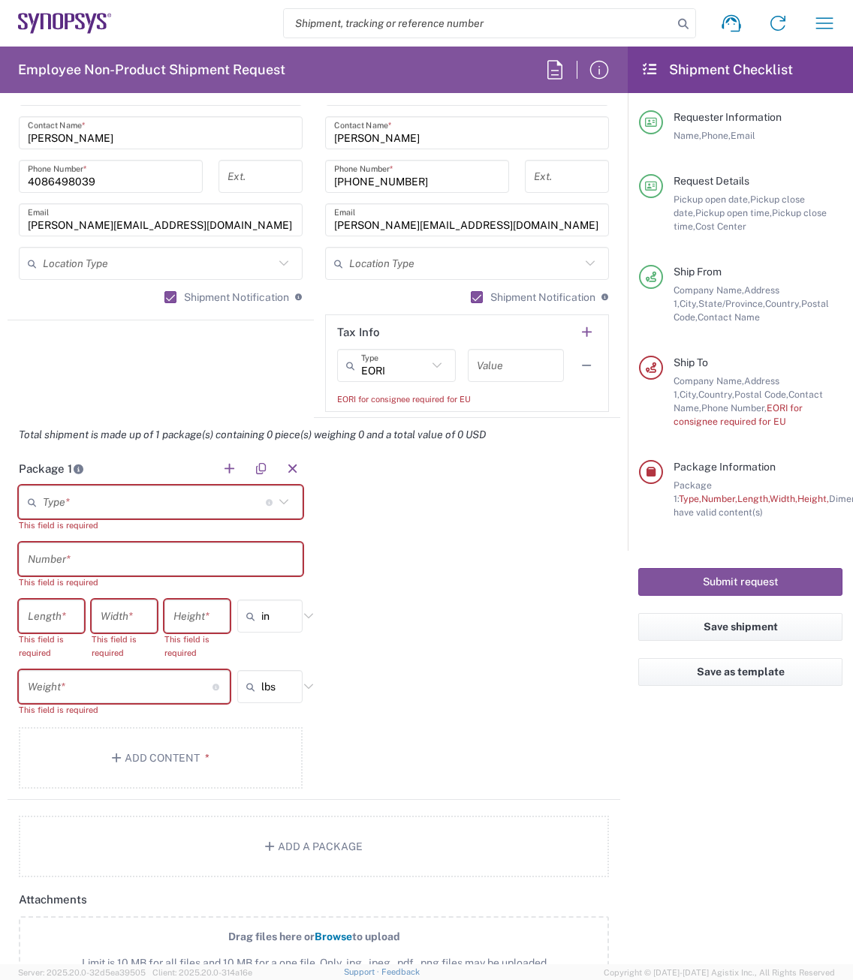
scroll to position [1051, 0]
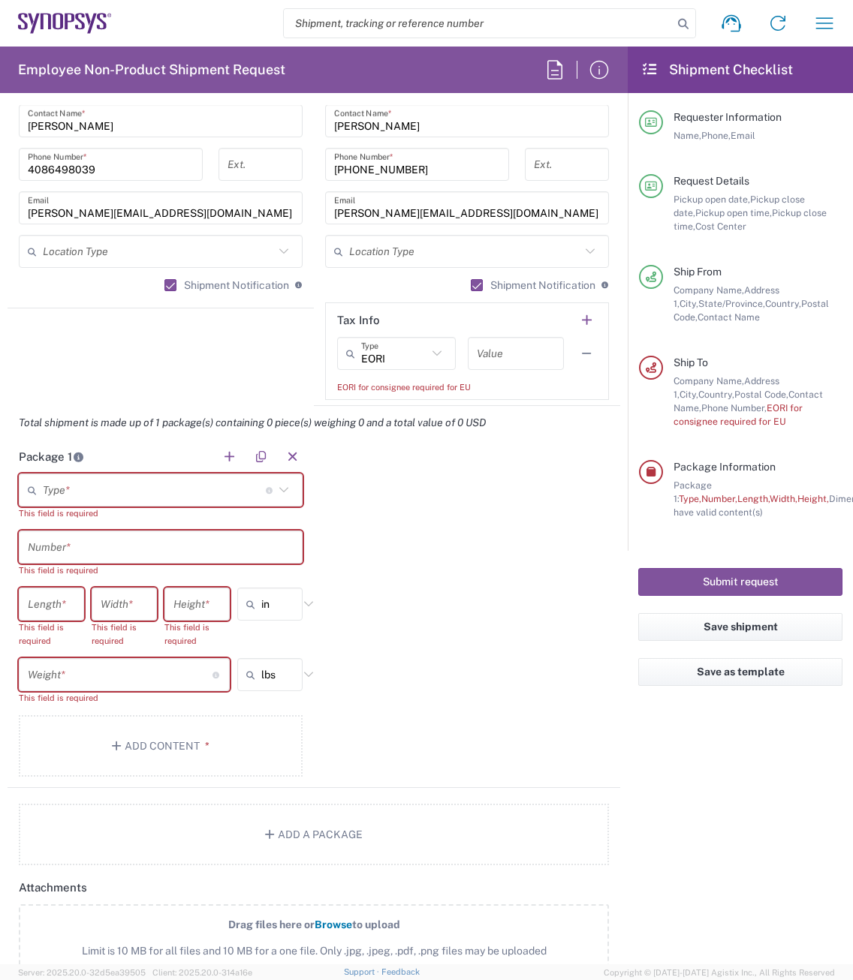
click at [278, 493] on icon at bounding box center [284, 490] width 20 height 20
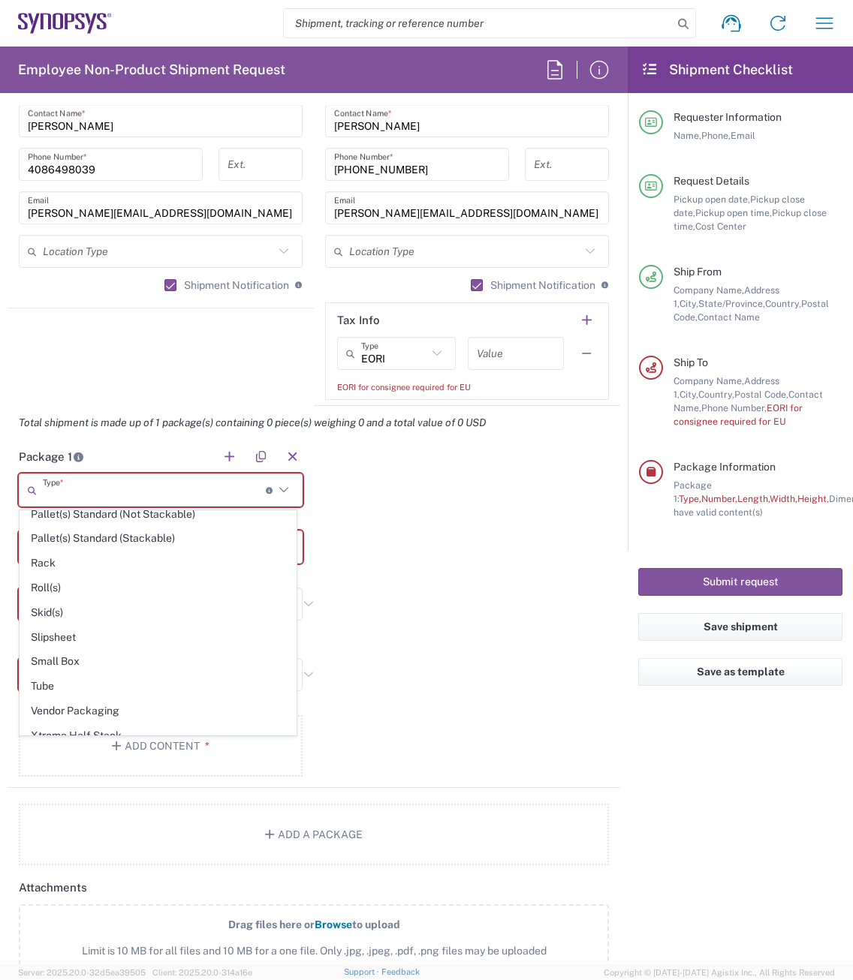
scroll to position [710, 0]
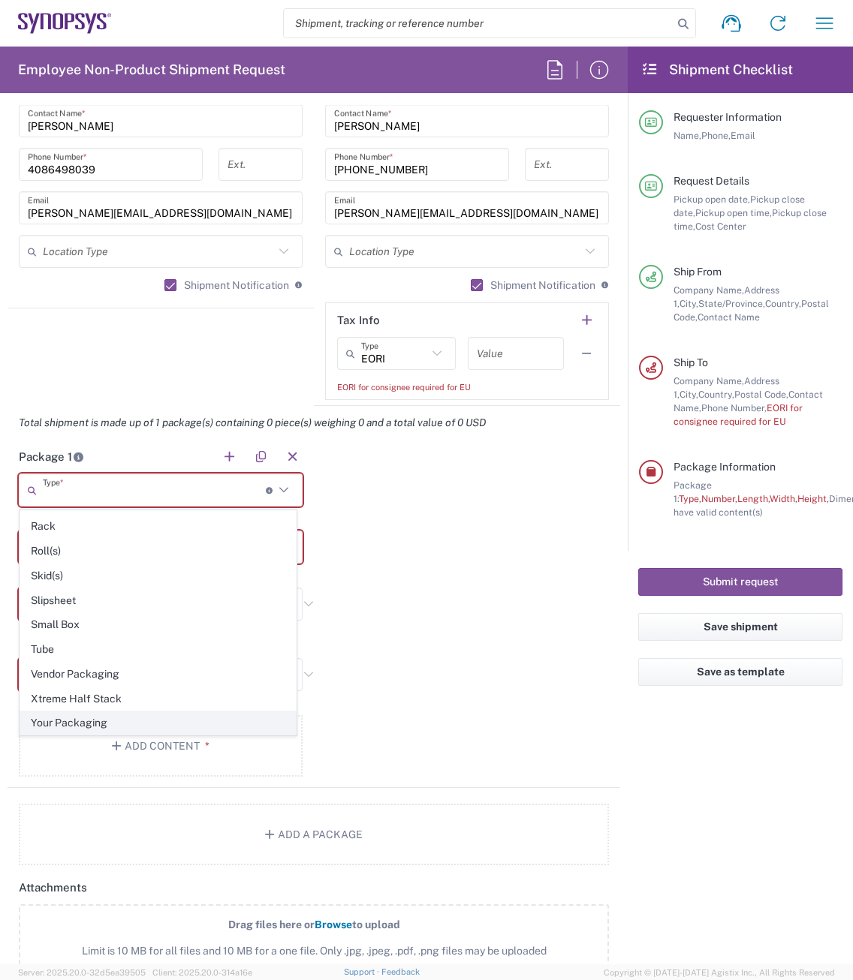
click at [116, 718] on span "Your Packaging" at bounding box center [157, 723] width 275 height 23
type input "Your Packaging"
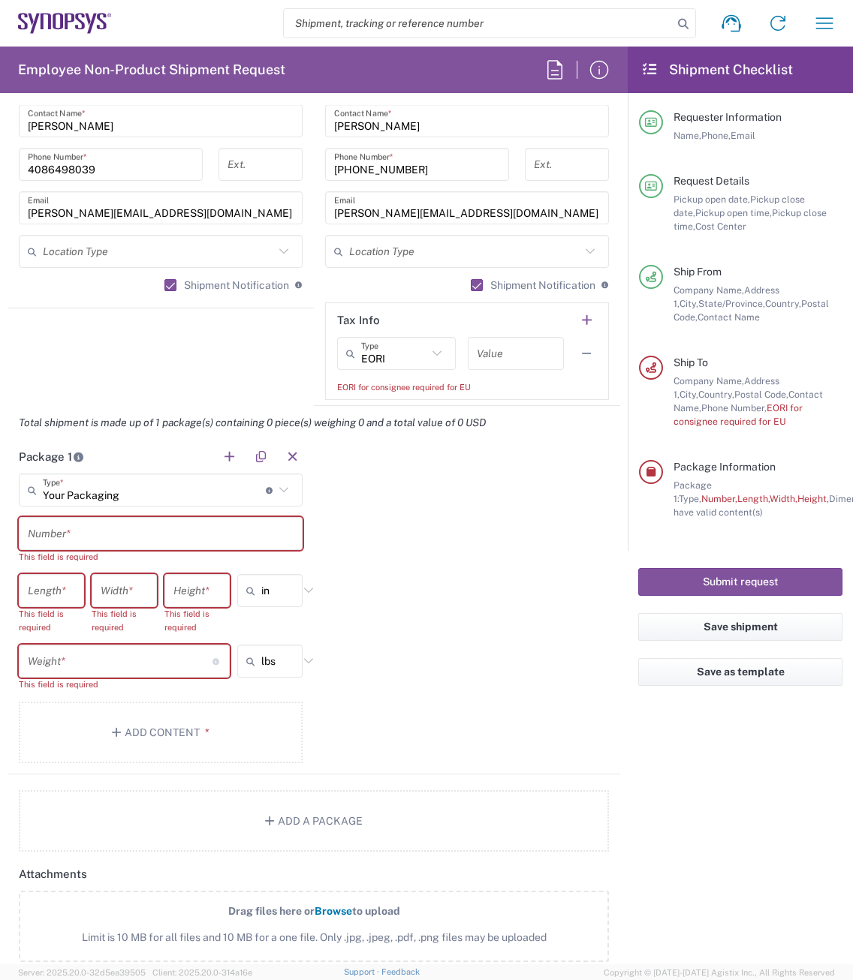
click at [92, 530] on input "text" at bounding box center [161, 534] width 266 height 26
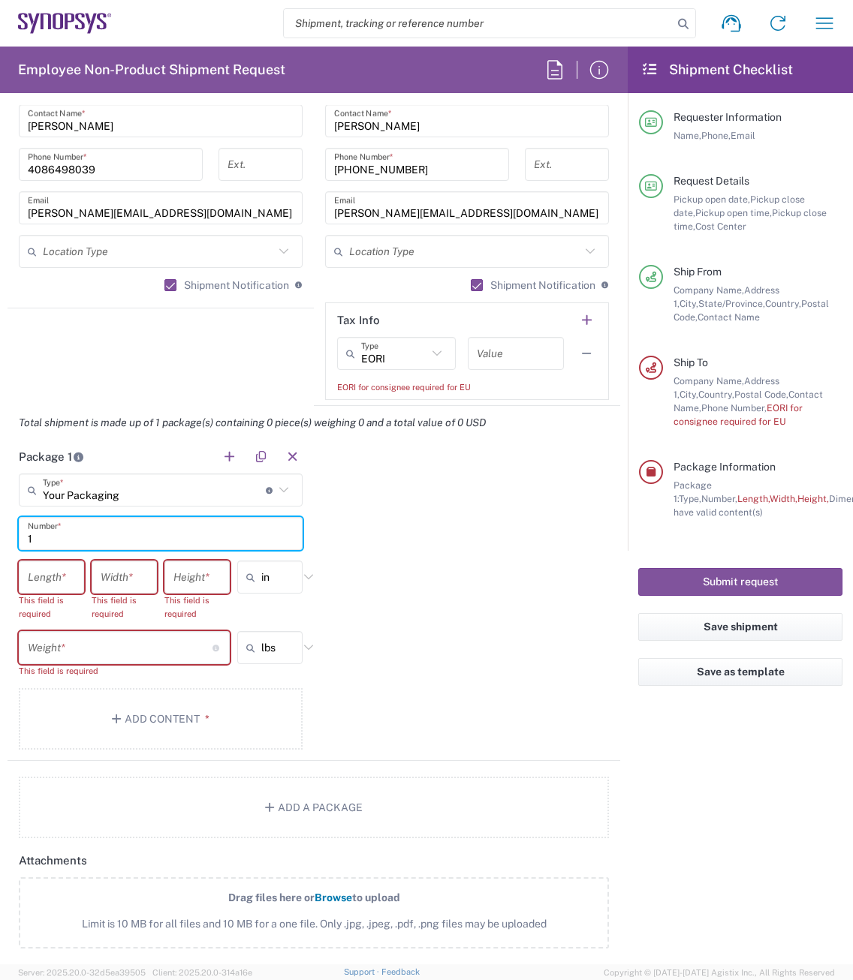
type input "1"
click at [58, 567] on input "number" at bounding box center [51, 577] width 47 height 26
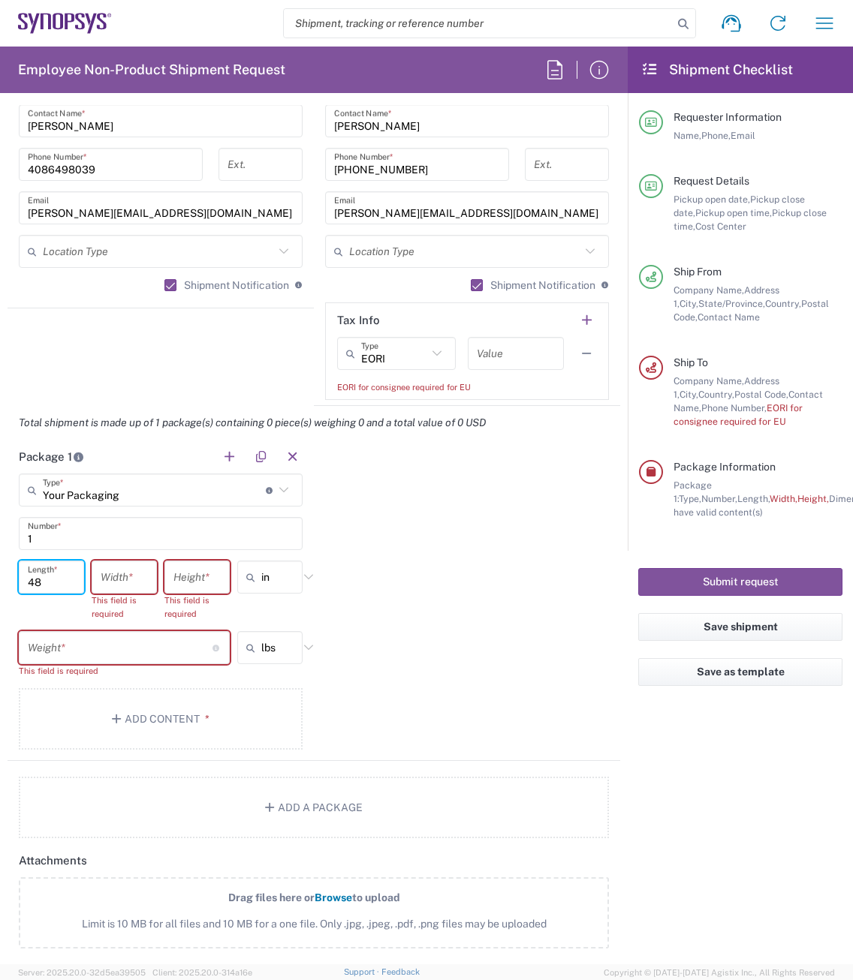
type input "48"
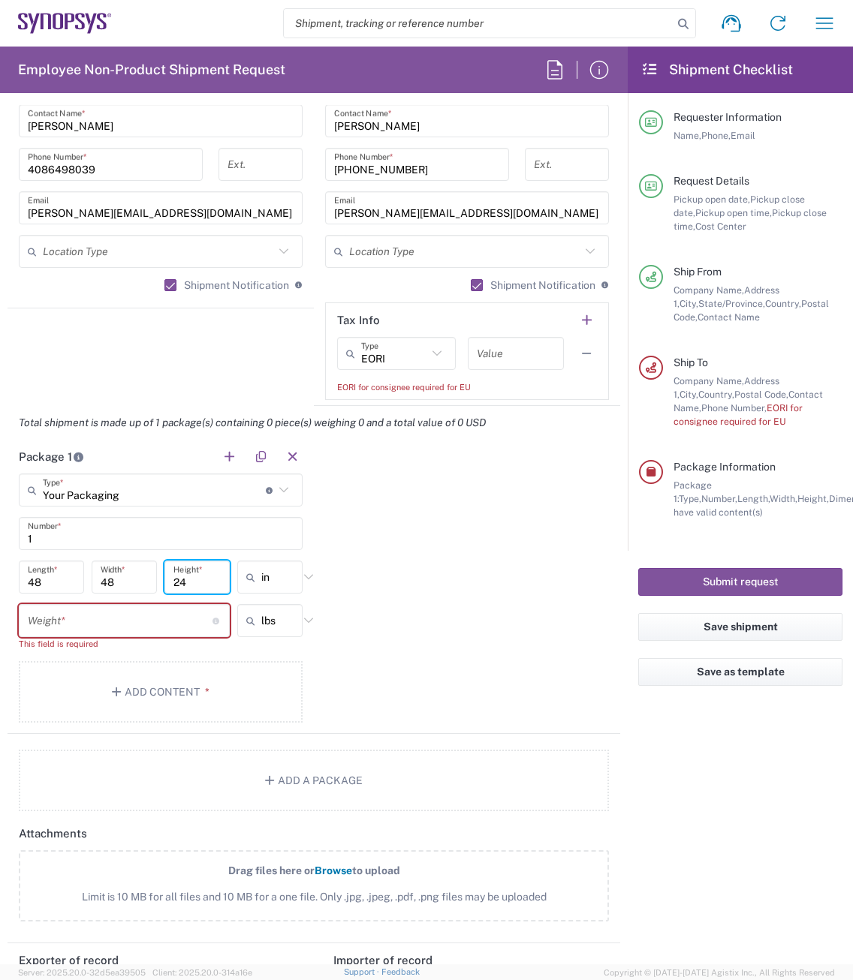
type input "24"
click at [34, 624] on input "number" at bounding box center [120, 621] width 185 height 26
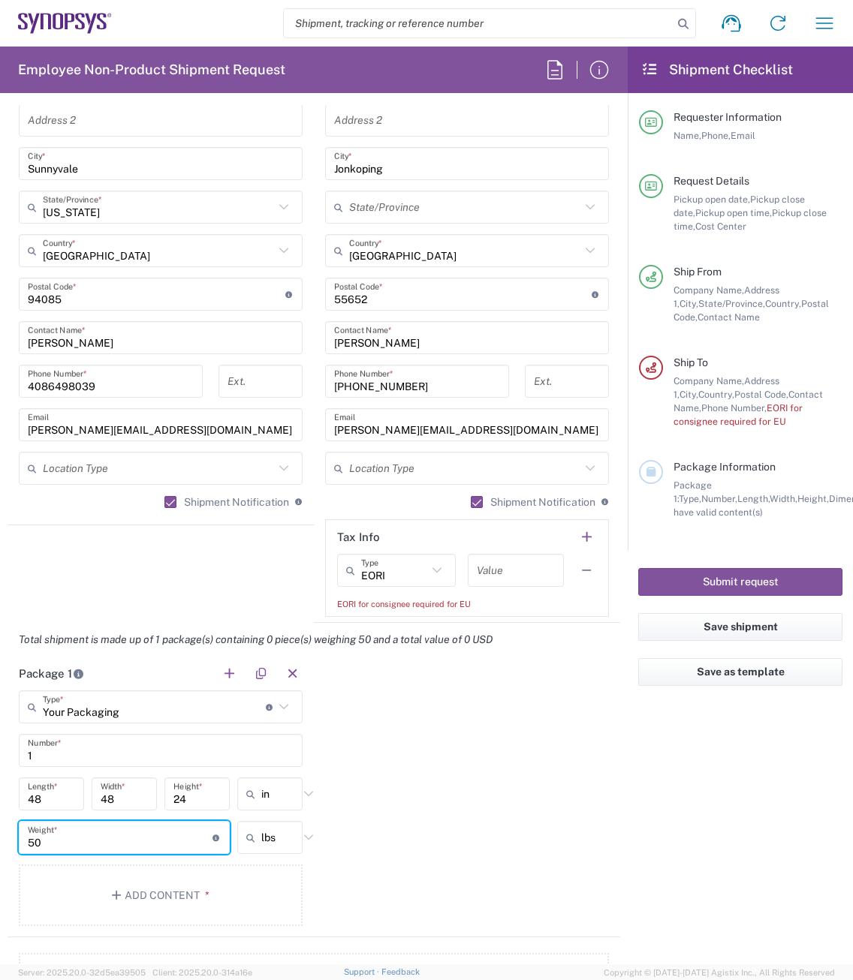
scroll to position [826, 0]
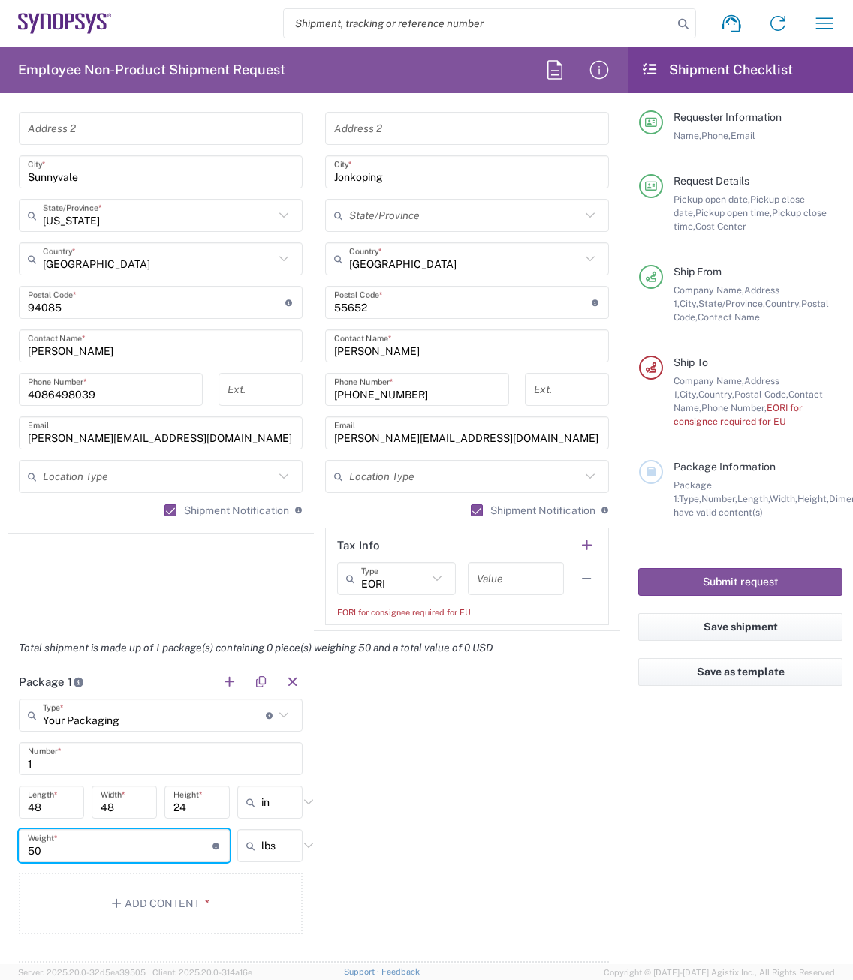
type input "50"
click at [428, 574] on icon at bounding box center [437, 579] width 20 height 20
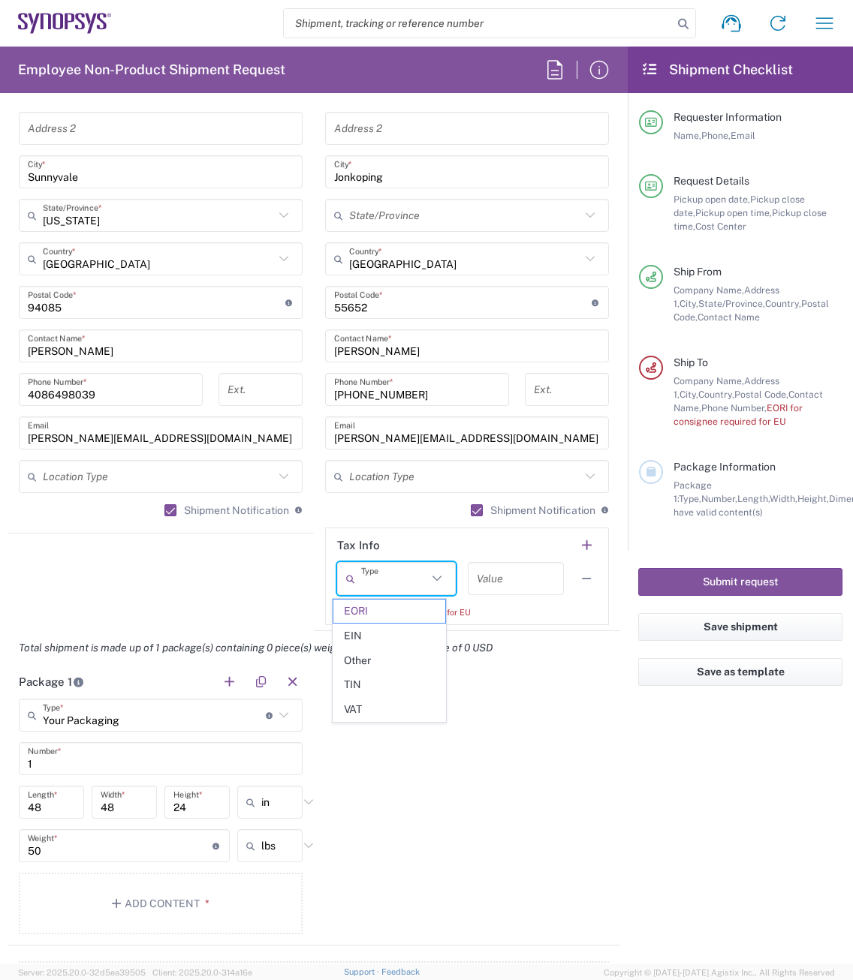
click at [263, 569] on agx-shipment-stop-widget "Ship From Headquarters USSV Location Headquarters [GEOGRAPHIC_DATA] Agrate Bria…" at bounding box center [161, 289] width 306 height 684
type input "EORI"
click at [427, 577] on icon at bounding box center [437, 579] width 20 height 20
click at [427, 581] on icon at bounding box center [437, 579] width 20 height 20
click at [281, 583] on agx-shipment-stop-widget "Ship From Headquarters USSV Location Headquarters [GEOGRAPHIC_DATA] Agrate Bria…" at bounding box center [161, 289] width 306 height 684
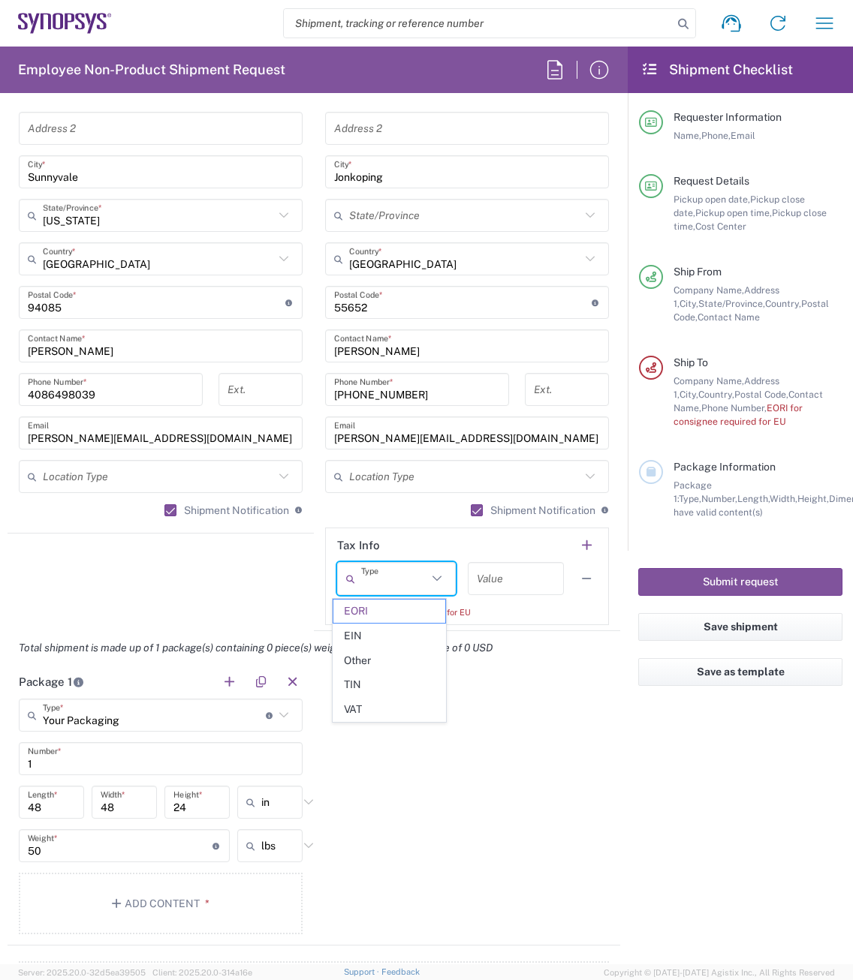
type input "EORI"
click at [417, 579] on input "text" at bounding box center [394, 579] width 66 height 26
click at [366, 633] on span "EIN" at bounding box center [389, 635] width 113 height 23
click at [416, 549] on header "Tax Info" at bounding box center [467, 545] width 282 height 34
click at [432, 578] on icon at bounding box center [437, 579] width 20 height 20
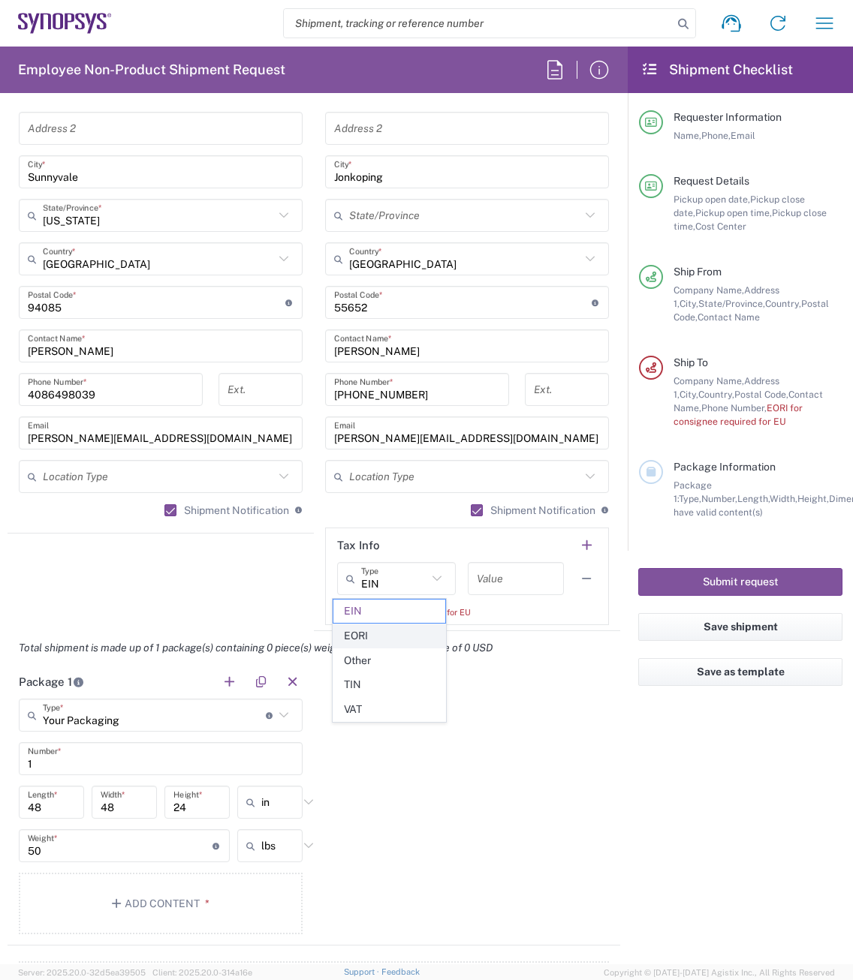
click at [374, 631] on span "EORI" at bounding box center [389, 635] width 113 height 23
type input "EORI"
click at [477, 577] on input "text" at bounding box center [516, 579] width 78 height 26
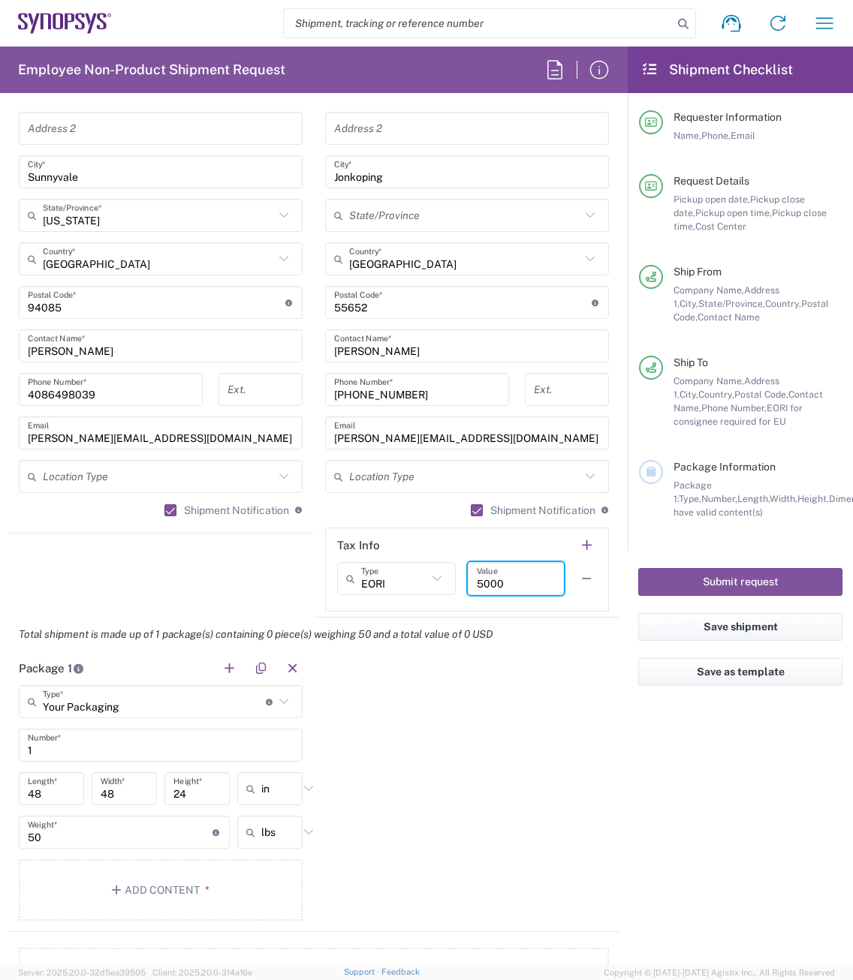
drag, startPoint x: 505, startPoint y: 587, endPoint x: 464, endPoint y: 587, distance: 41.3
click at [468, 587] on div "5000 Value" at bounding box center [516, 578] width 96 height 33
paste input "SE556308280801"
type input "SE556308280801"
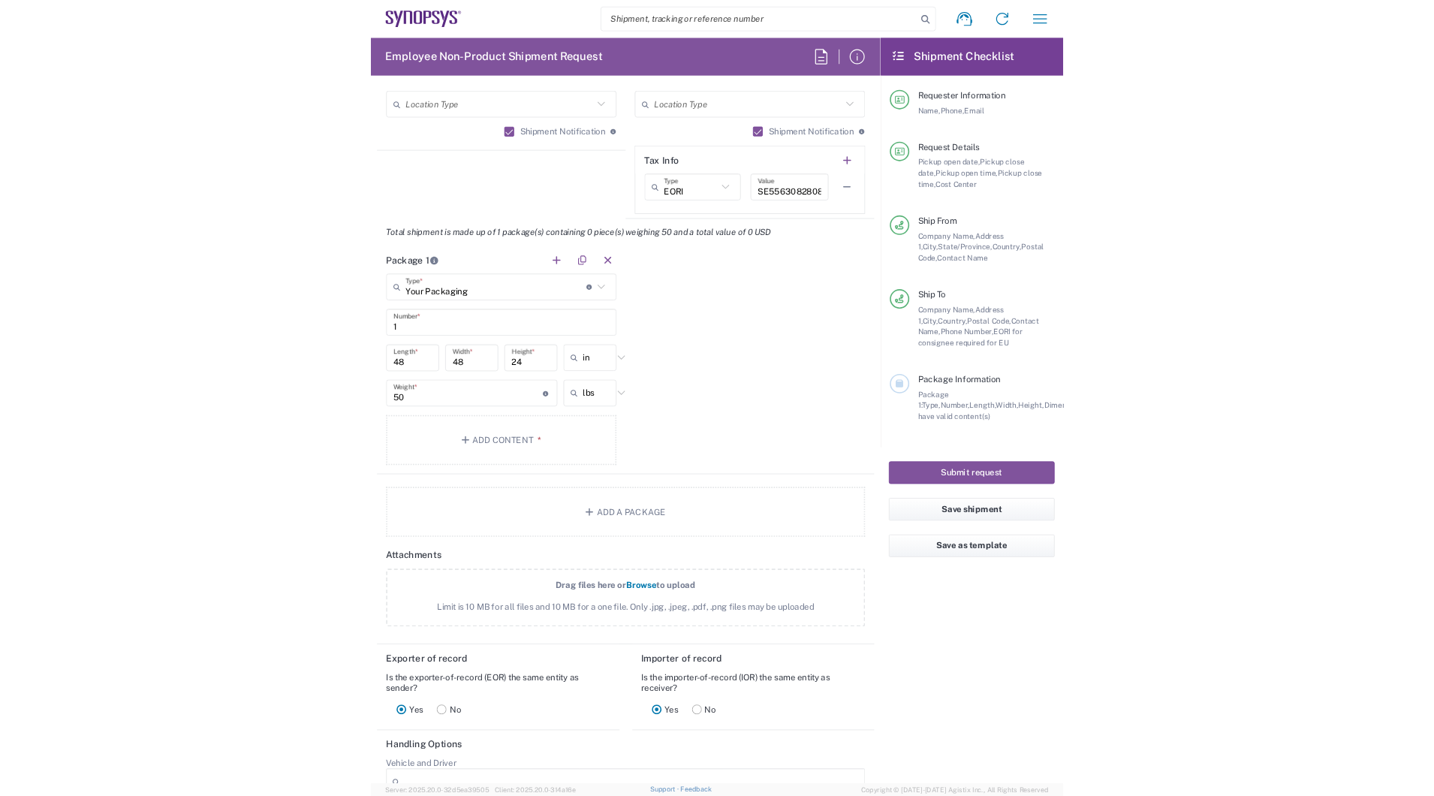
scroll to position [1351, 0]
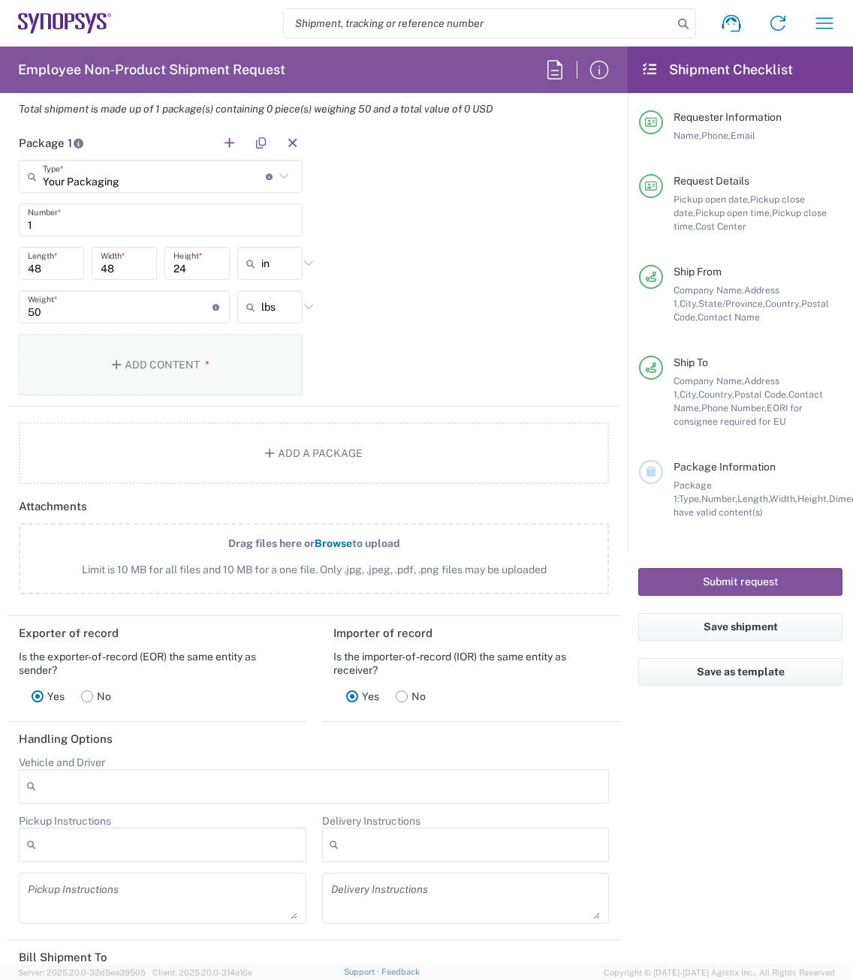
click at [131, 372] on button "Add Content *" at bounding box center [161, 365] width 284 height 62
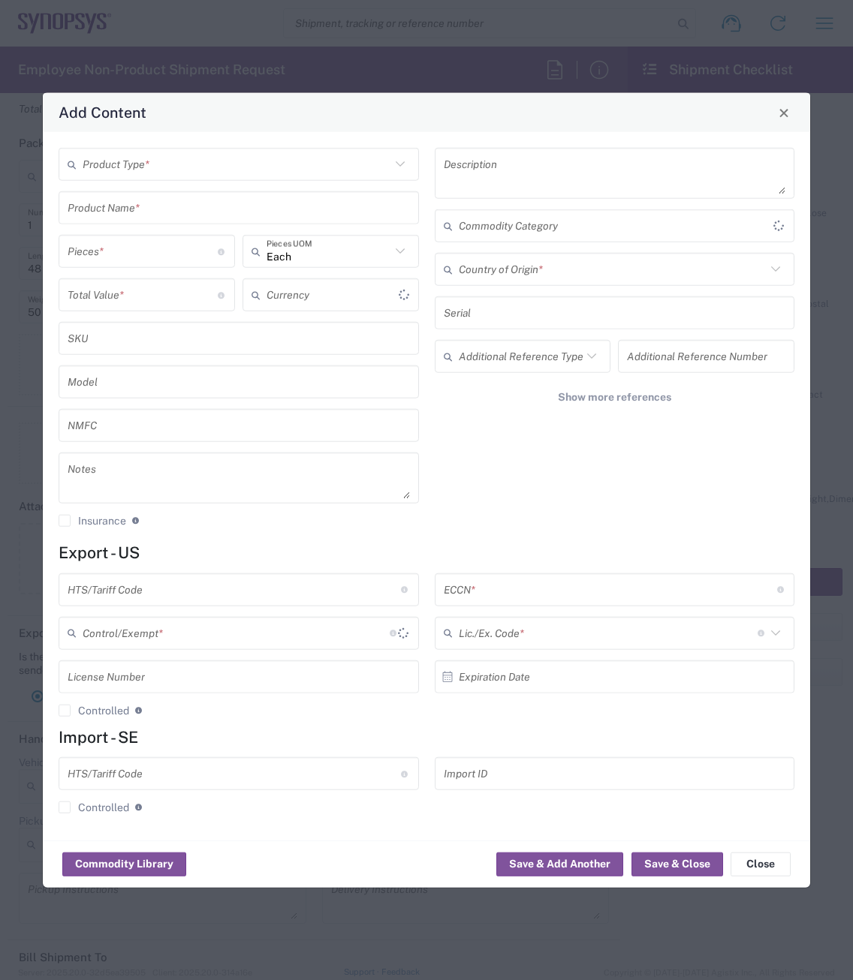
type input "US Dollar"
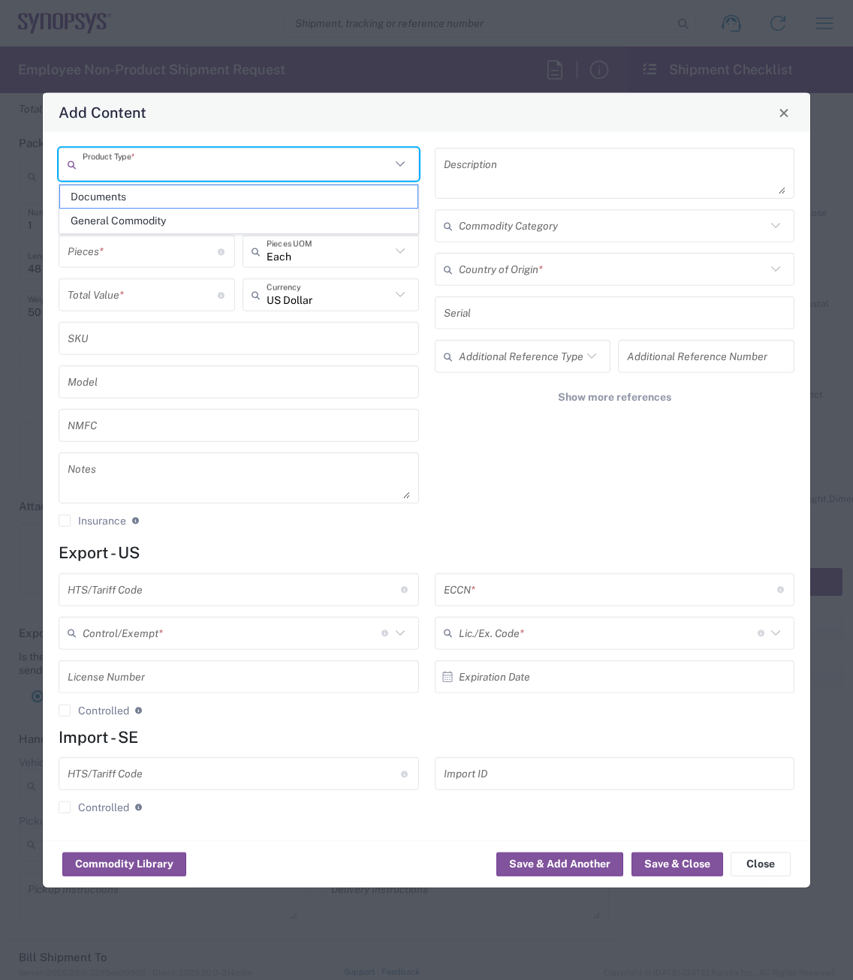
click at [184, 174] on input "text" at bounding box center [237, 164] width 308 height 26
click at [145, 223] on span "General Commodity" at bounding box center [238, 220] width 357 height 23
type input "General Commodity"
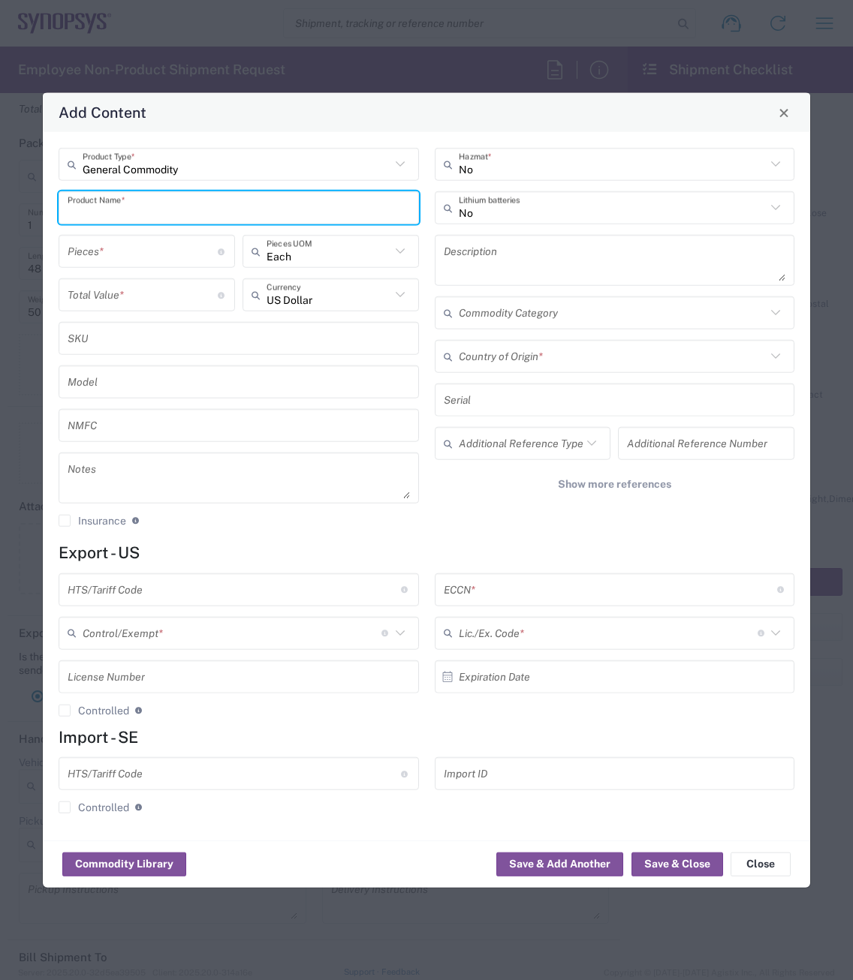
click at [120, 210] on input "text" at bounding box center [239, 207] width 342 height 26
type input "HW0874-000"
click at [110, 239] on div "HW0874-000" at bounding box center [238, 243] width 357 height 26
type textarea "HAPS-100 Module 4F -2 HW"
type input "8473.30.0002"
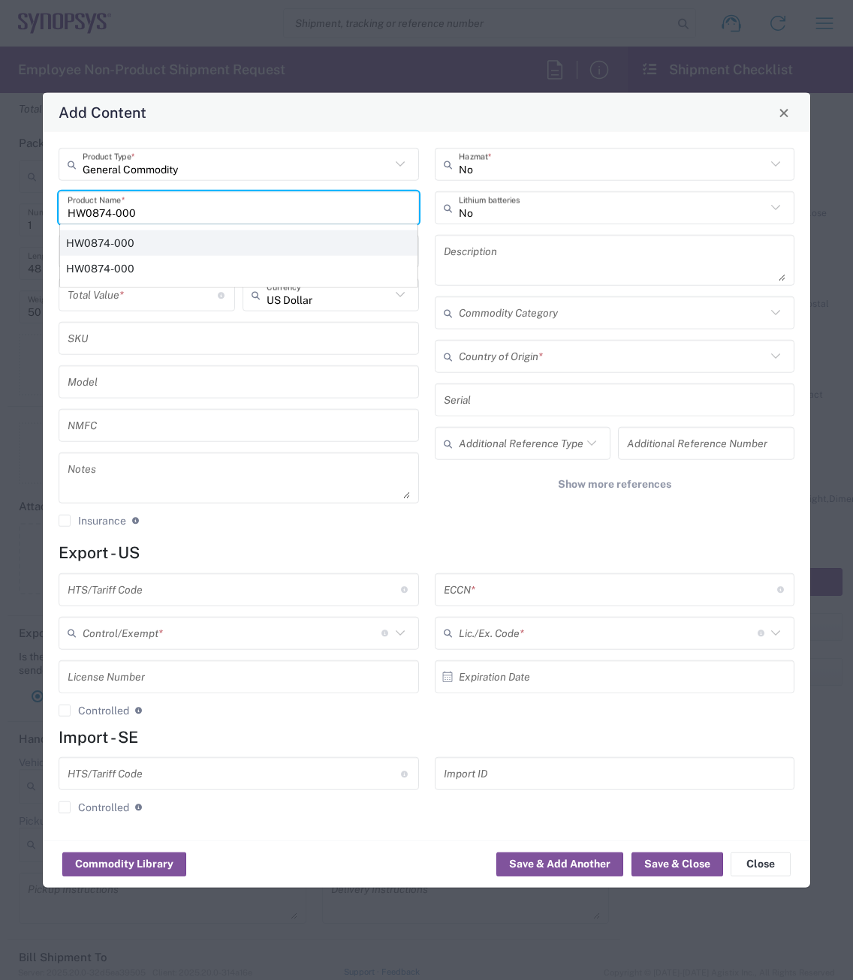
type input "BIS"
type input "EAR99"
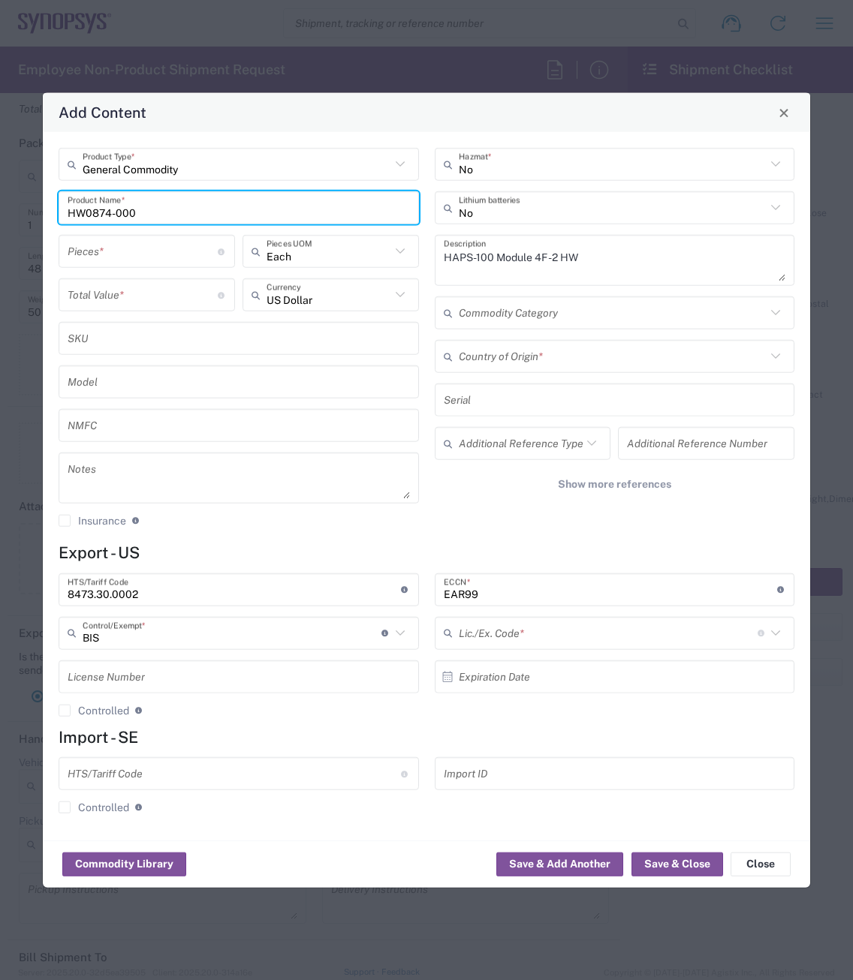
type input "NLR - No License Required"
click at [99, 257] on input "number" at bounding box center [143, 251] width 150 height 26
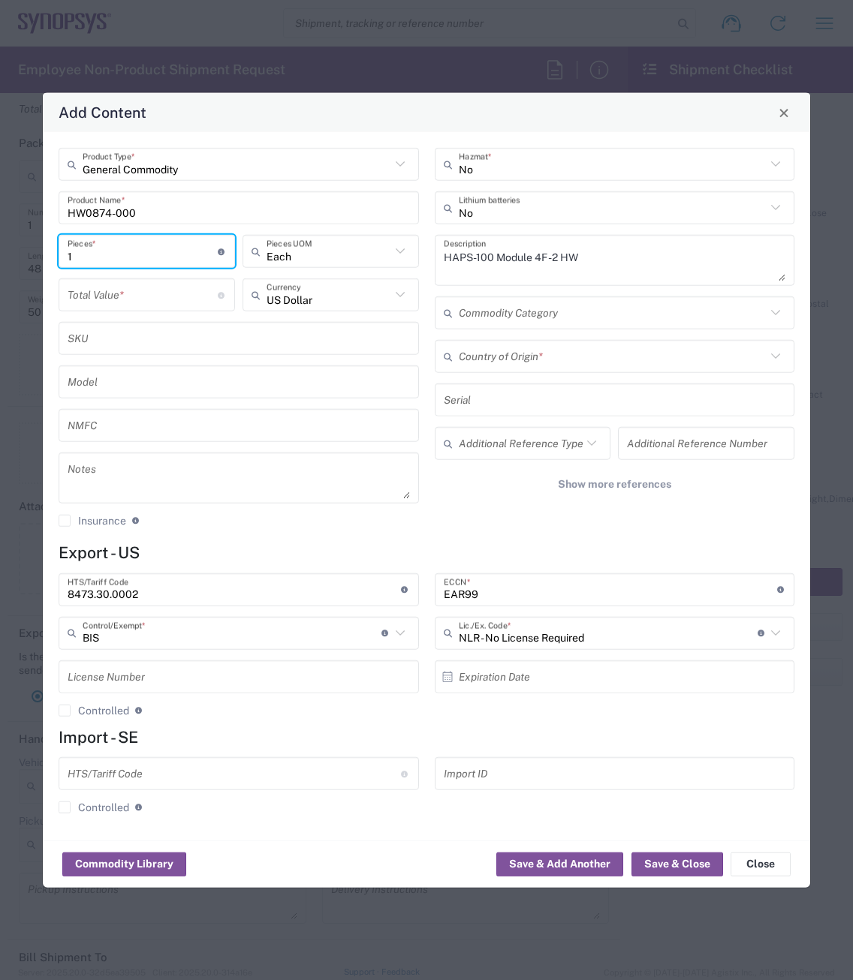
type input "1"
click at [87, 295] on input "number" at bounding box center [143, 294] width 150 height 26
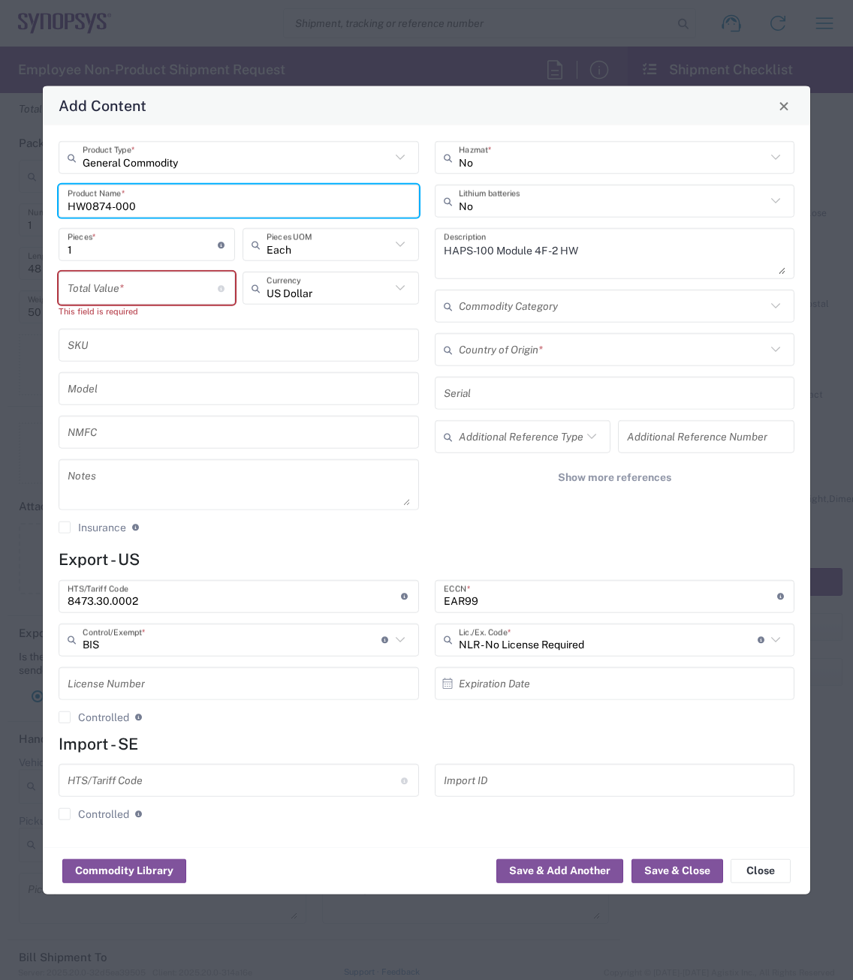
drag, startPoint x: 137, startPoint y: 216, endPoint x: 24, endPoint y: 216, distance: 112.6
click at [24, 216] on div "Add Content General Commodity Product Type * HW0874-000 Product Name * 1 Pieces…" at bounding box center [426, 490] width 853 height 980
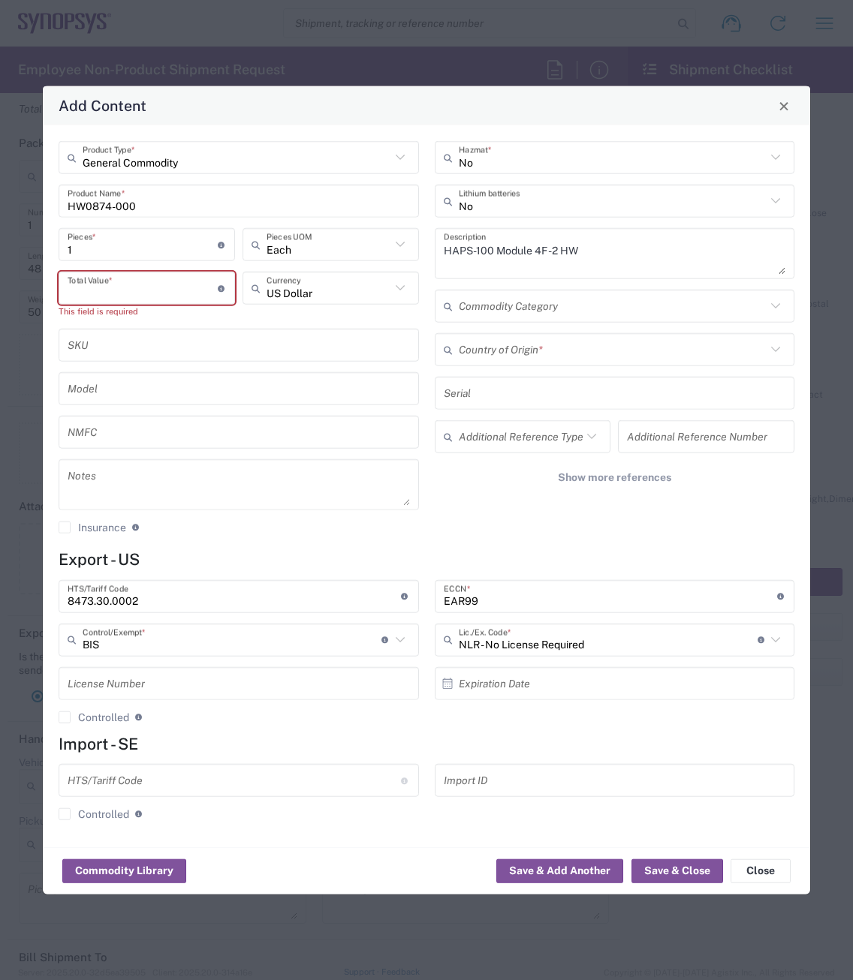
click at [99, 287] on input "number" at bounding box center [143, 288] width 150 height 26
paste input "37948.30"
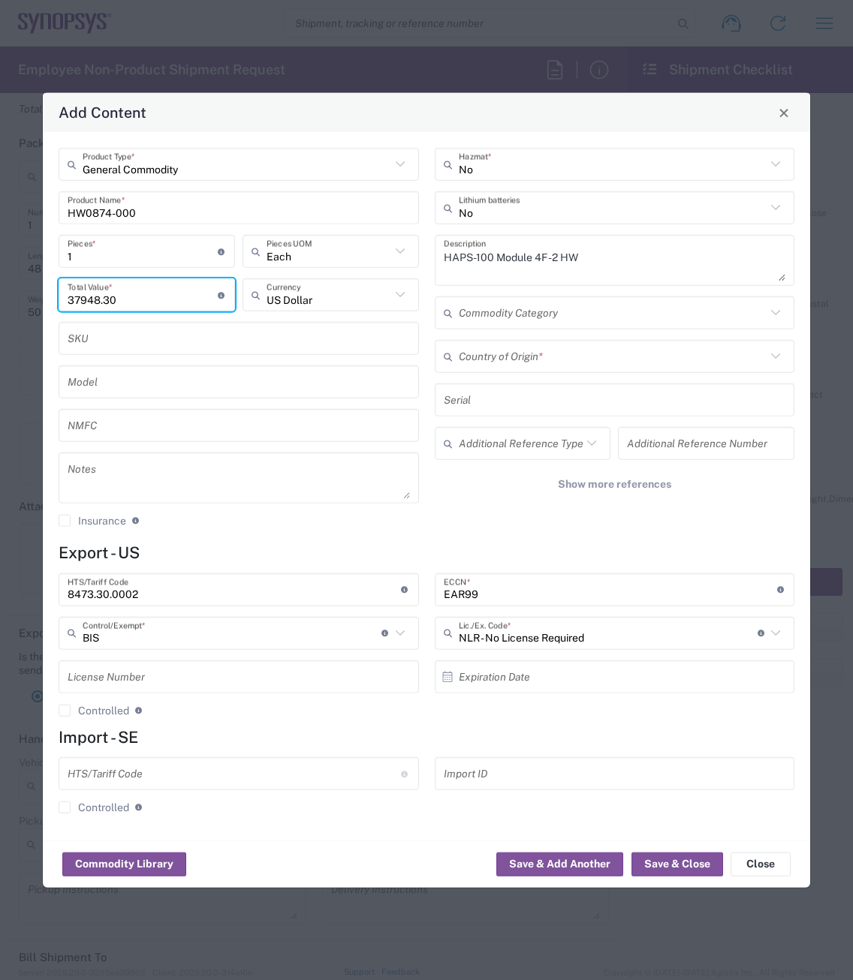
type input "37948.30"
drag, startPoint x: 86, startPoint y: 260, endPoint x: 26, endPoint y: 258, distance: 60.1
click at [26, 258] on div "Add Content General Commodity Product Type * HW0874-000 Product Name * 1 Pieces…" at bounding box center [426, 490] width 853 height 980
type input "9"
type input "341534.7"
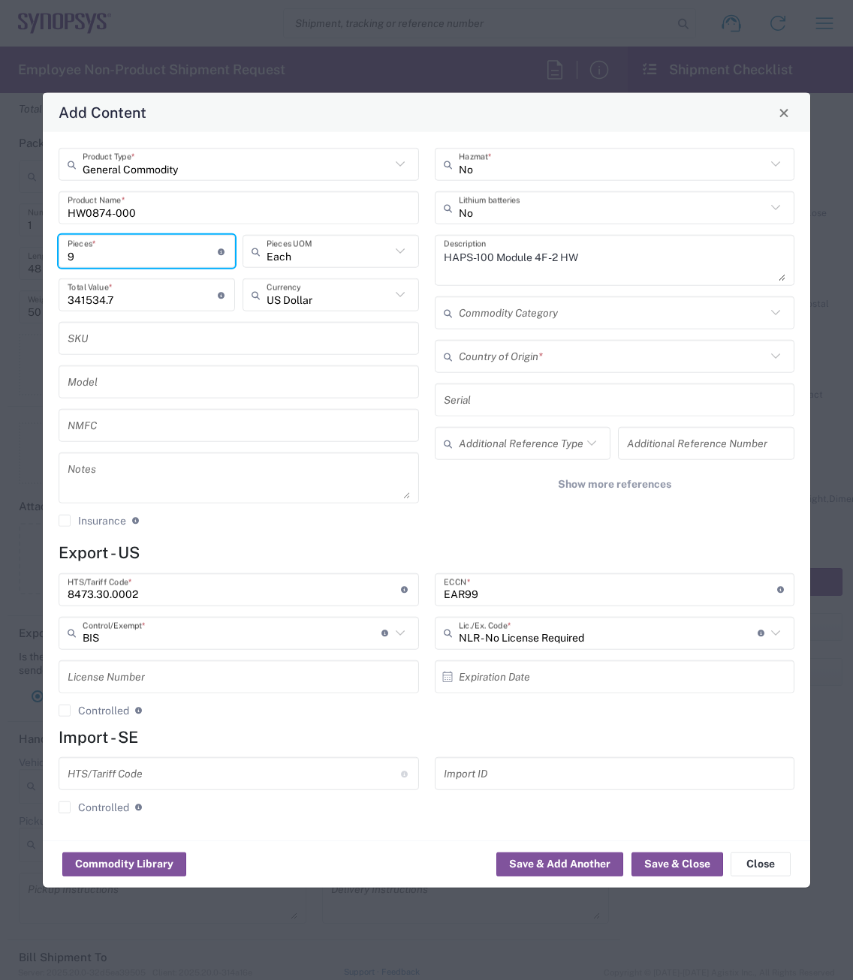
type input "9"
click at [75, 475] on textarea at bounding box center [239, 478] width 342 height 42
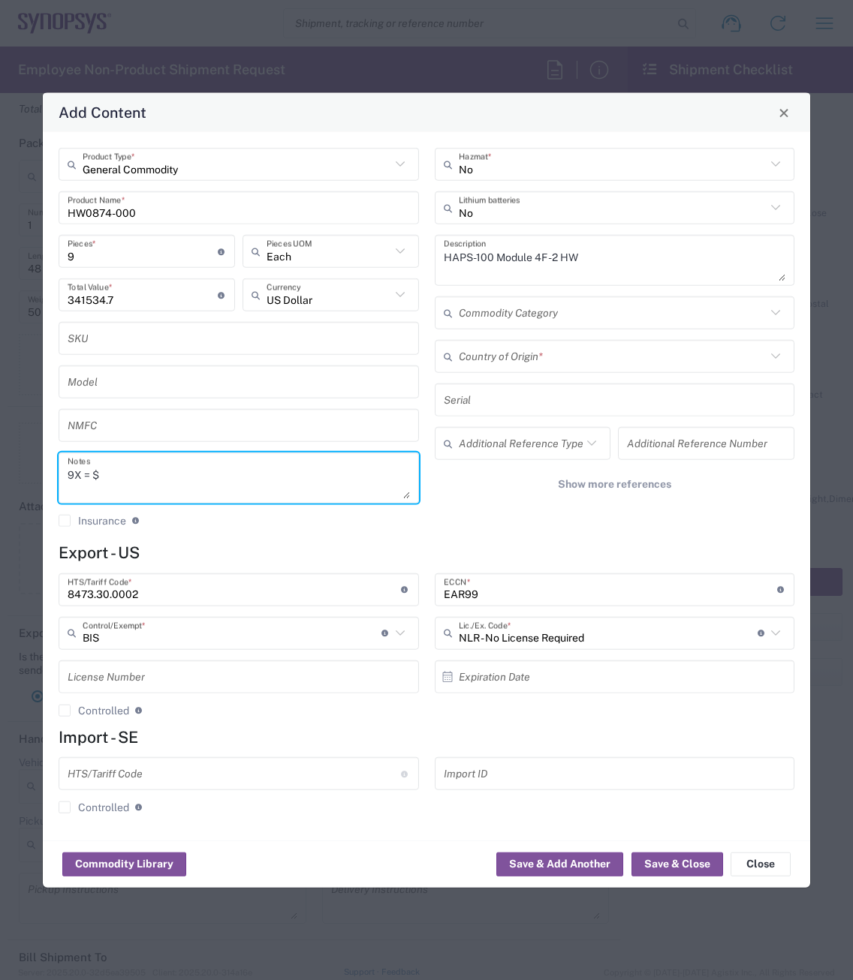
paste textarea "37,948.30"
click at [90, 475] on textarea "9X = $37,948.30" at bounding box center [239, 478] width 342 height 42
click at [73, 473] on textarea "9X $37,948.30" at bounding box center [239, 478] width 342 height 42
click at [191, 486] on textarea "9X $37,948.30" at bounding box center [239, 478] width 342 height 42
type textarea "9X $37,948.30"
